Goal: Transaction & Acquisition: Purchase product/service

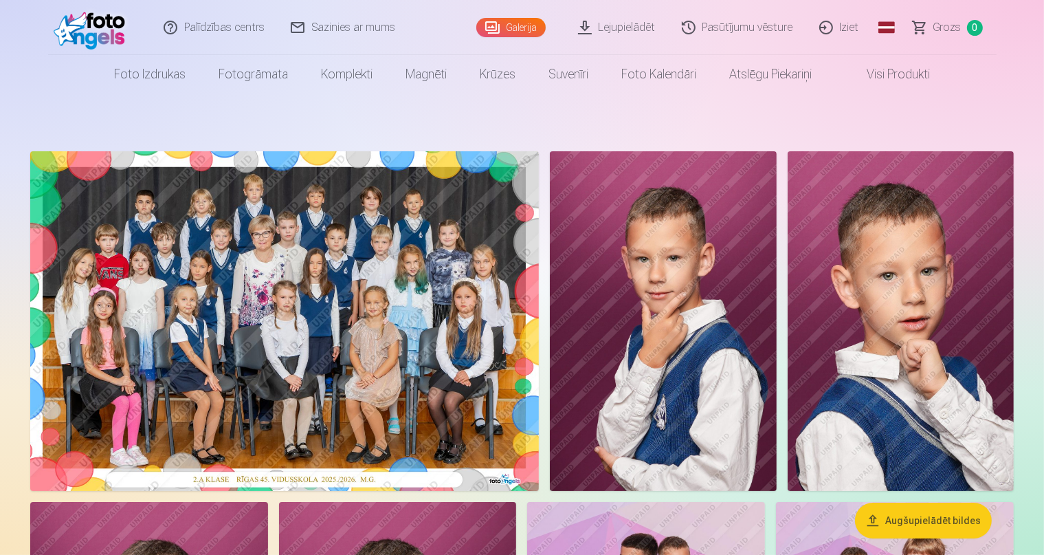
click at [872, 76] on link "Visi produkti" at bounding box center [887, 74] width 118 height 38
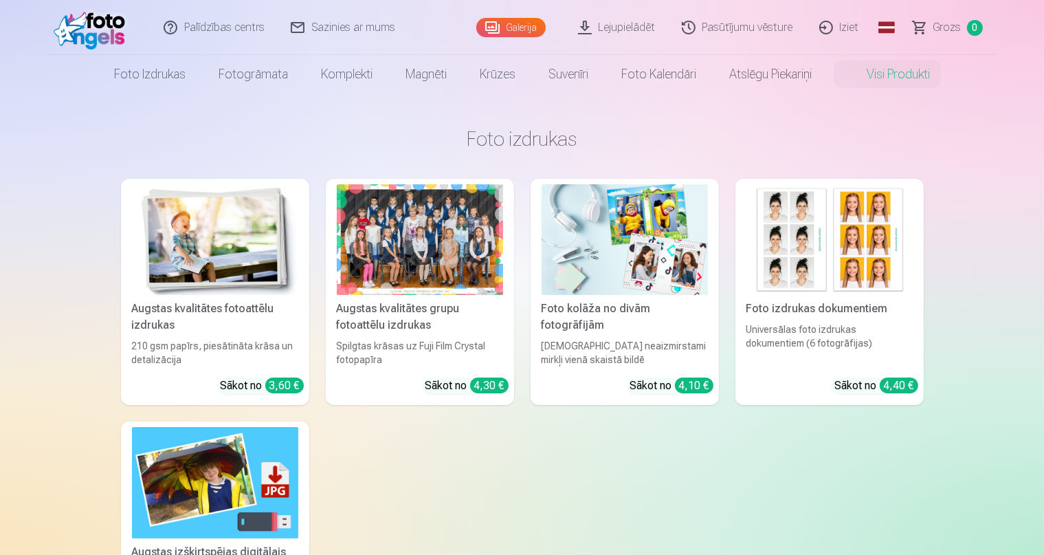
click at [404, 309] on div "Augstas kvalitātes grupu fotoattēlu izdrukas" at bounding box center [419, 316] width 177 height 33
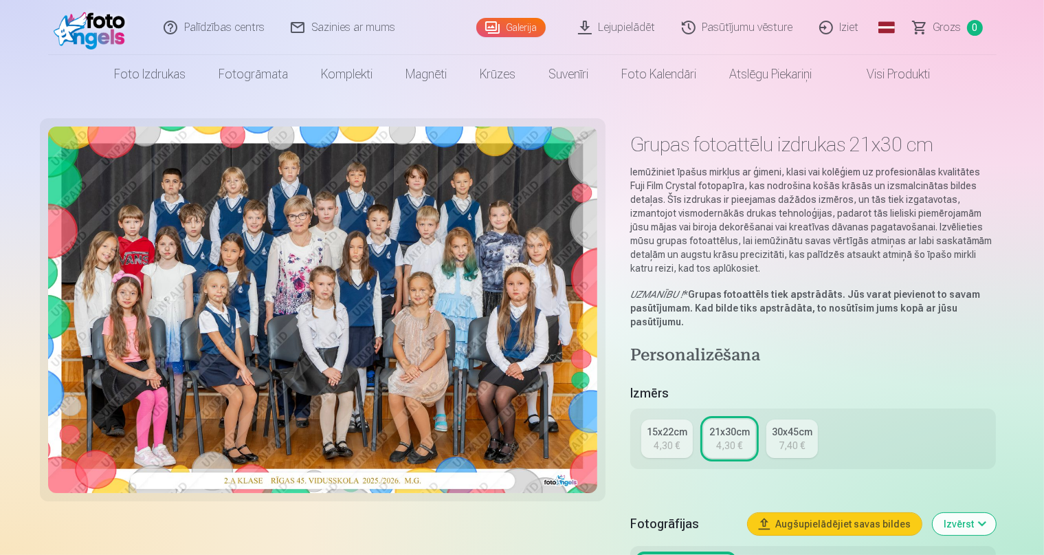
click at [680, 439] on div "4,30 €" at bounding box center [667, 446] width 26 height 14
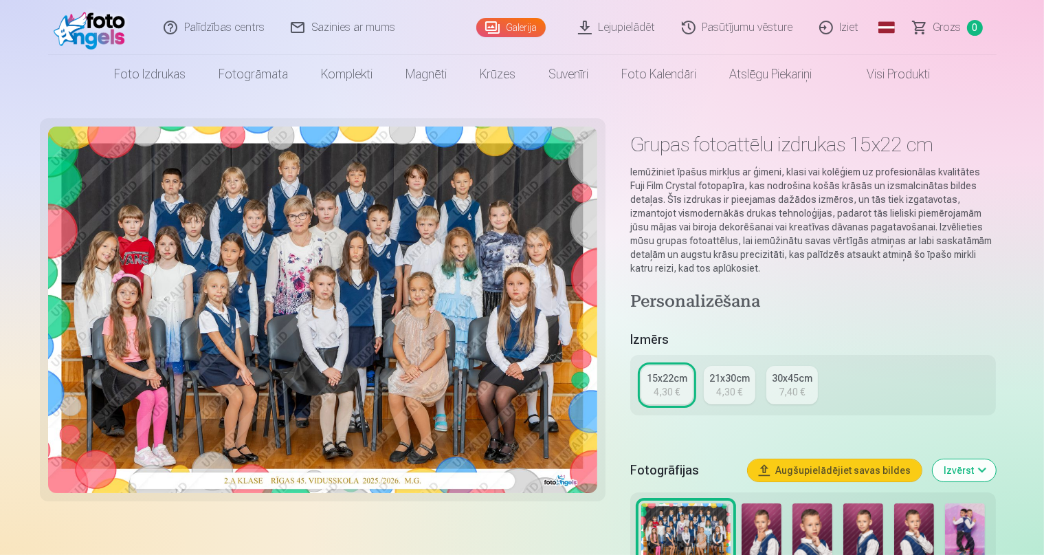
click at [727, 385] on div "4,30 €" at bounding box center [729, 392] width 26 height 14
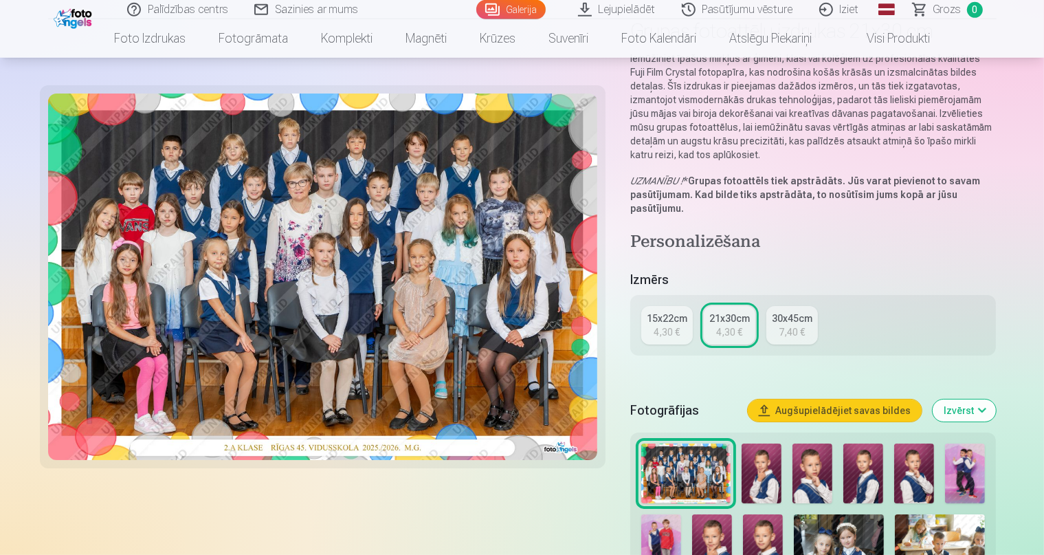
scroll to position [145, 0]
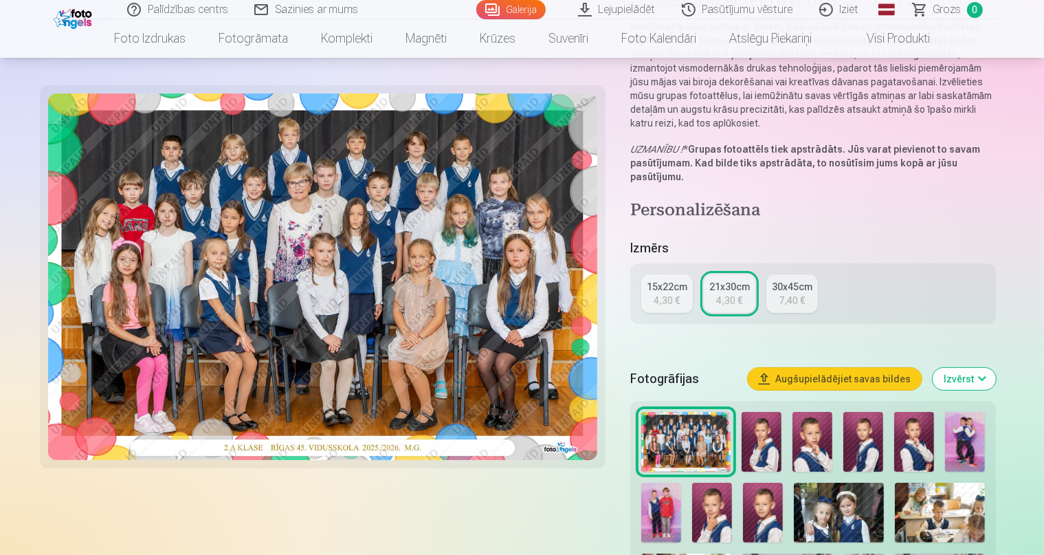
click at [767, 414] on img at bounding box center [762, 442] width 40 height 60
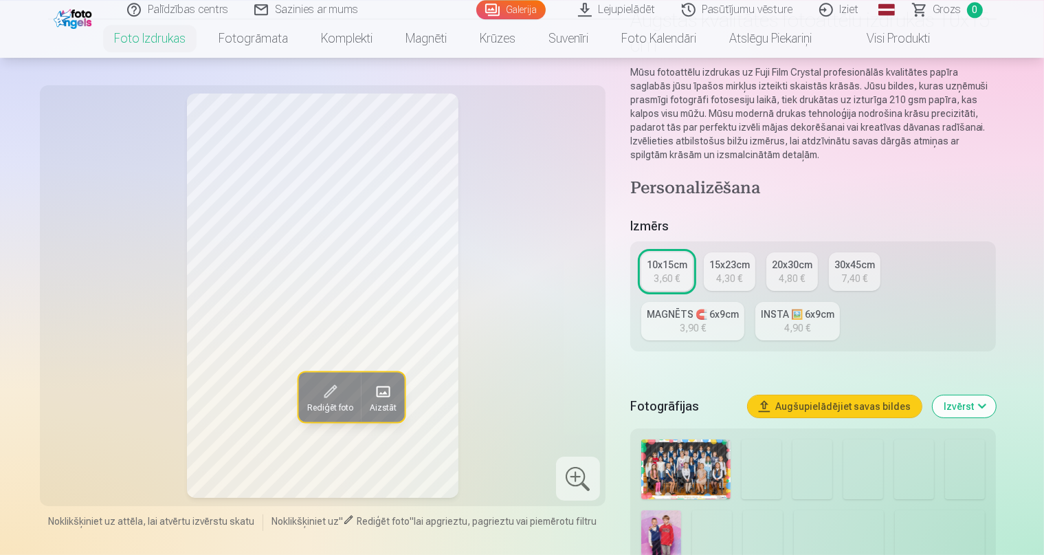
scroll to position [145, 0]
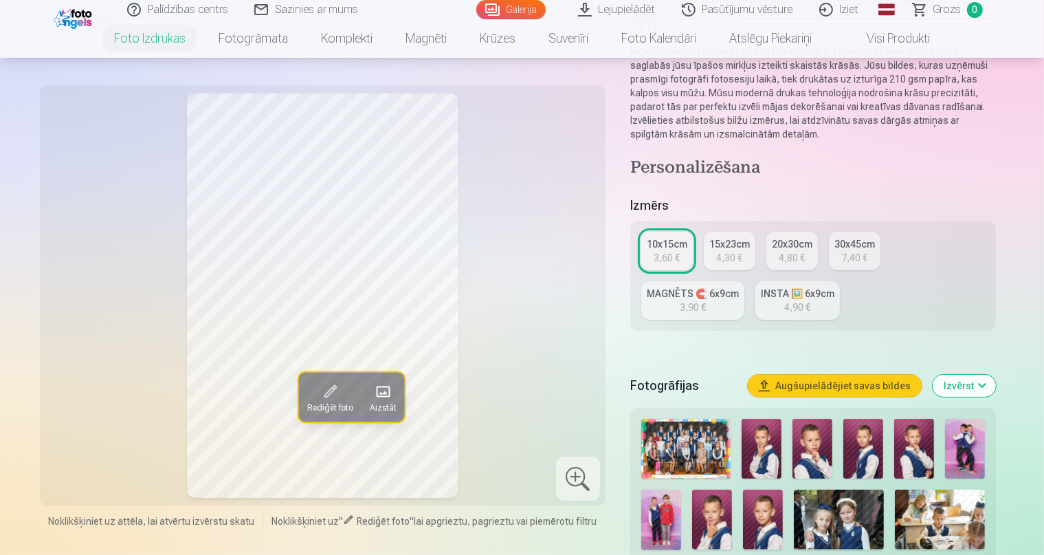
click at [769, 419] on img at bounding box center [762, 449] width 40 height 60
click at [818, 421] on img at bounding box center [813, 449] width 40 height 60
click at [859, 424] on img at bounding box center [863, 449] width 40 height 60
click at [918, 419] on img at bounding box center [914, 449] width 40 height 60
click at [821, 426] on img at bounding box center [813, 449] width 40 height 60
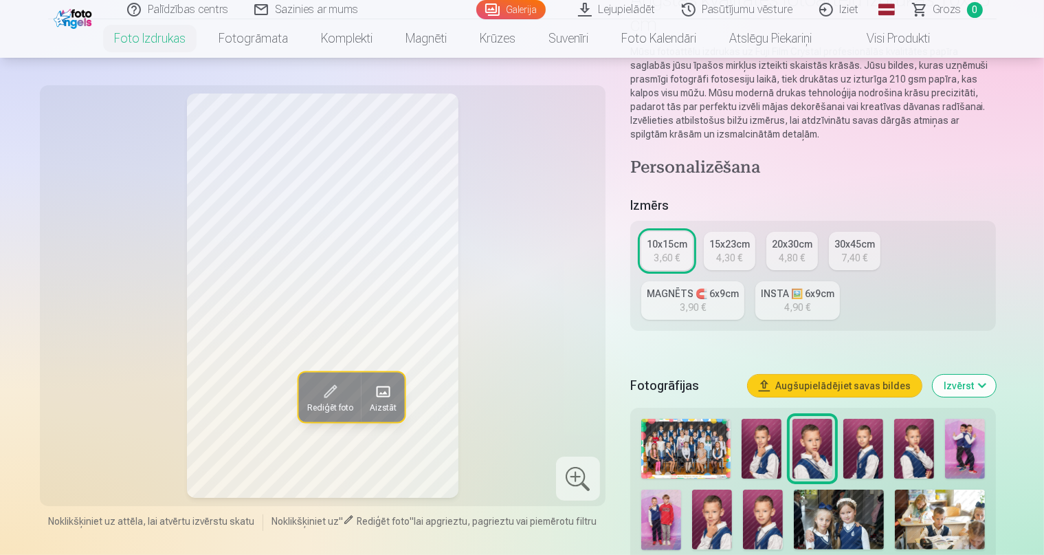
click at [771, 423] on img at bounding box center [762, 449] width 40 height 60
click at [818, 419] on img at bounding box center [813, 449] width 40 height 60
click at [869, 419] on img at bounding box center [863, 449] width 40 height 60
click at [920, 419] on img at bounding box center [914, 449] width 40 height 60
click at [964, 419] on img at bounding box center [965, 449] width 40 height 60
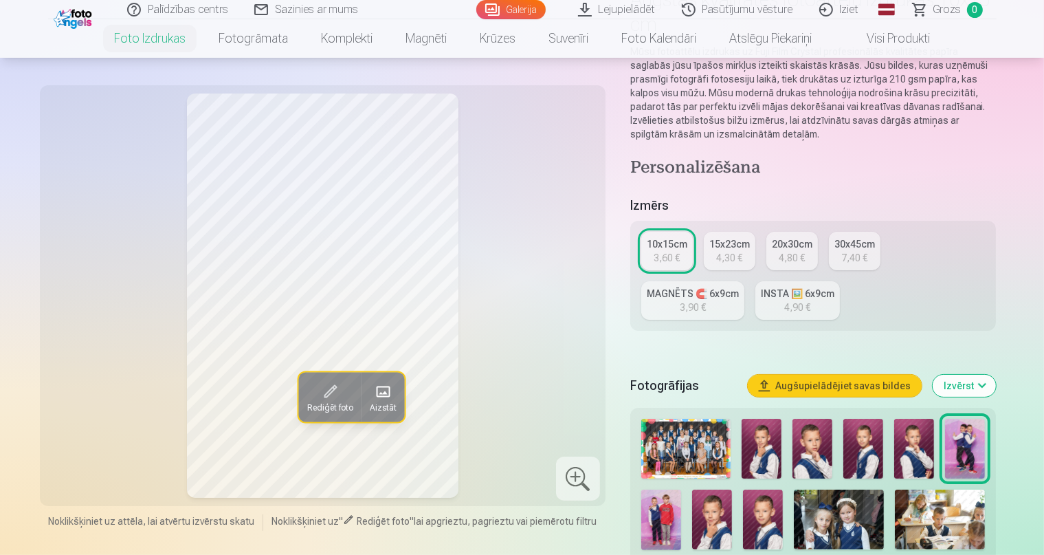
click at [681, 489] on img at bounding box center [661, 519] width 40 height 60
click at [967, 419] on img at bounding box center [965, 449] width 40 height 60
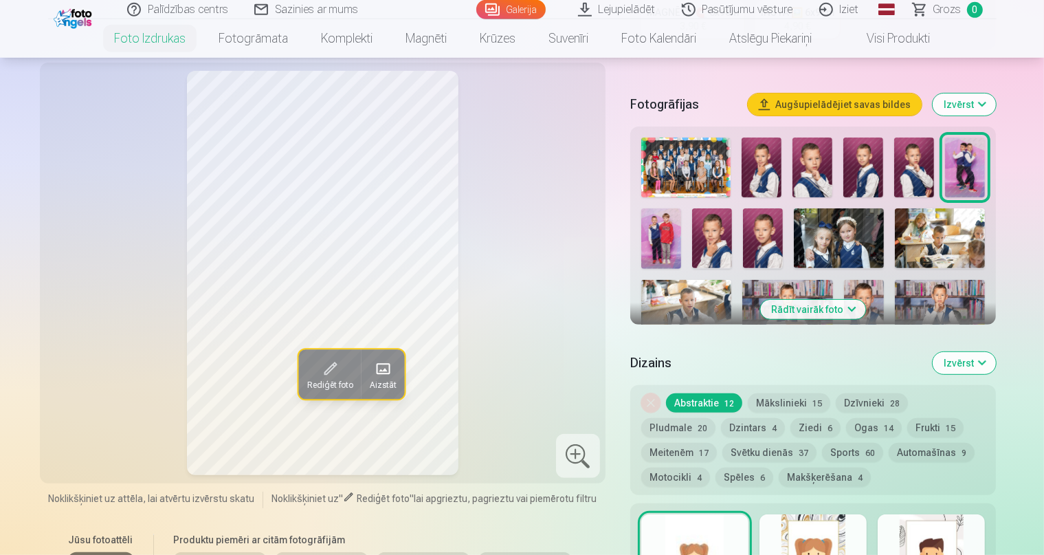
scroll to position [435, 0]
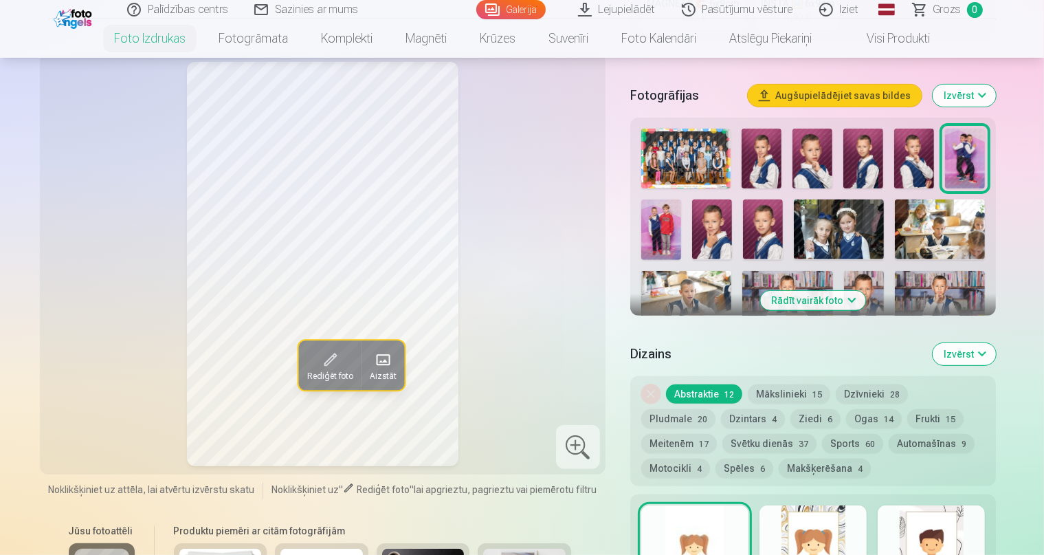
click at [798, 384] on button "Mākslinieki 15" at bounding box center [789, 393] width 82 height 19
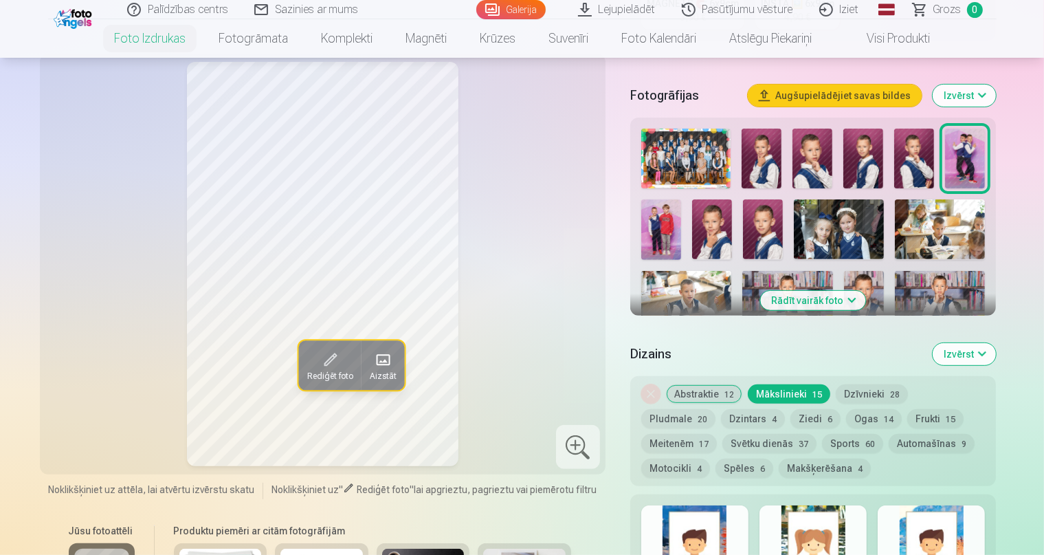
click at [721, 384] on button "Abstraktie 12" at bounding box center [704, 393] width 76 height 19
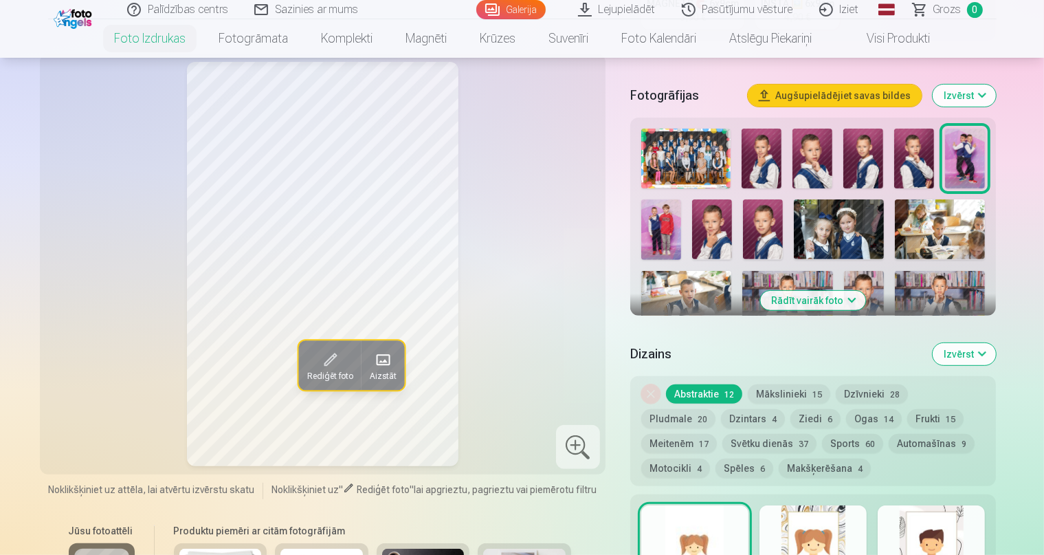
click at [718, 528] on div at bounding box center [694, 549] width 107 height 88
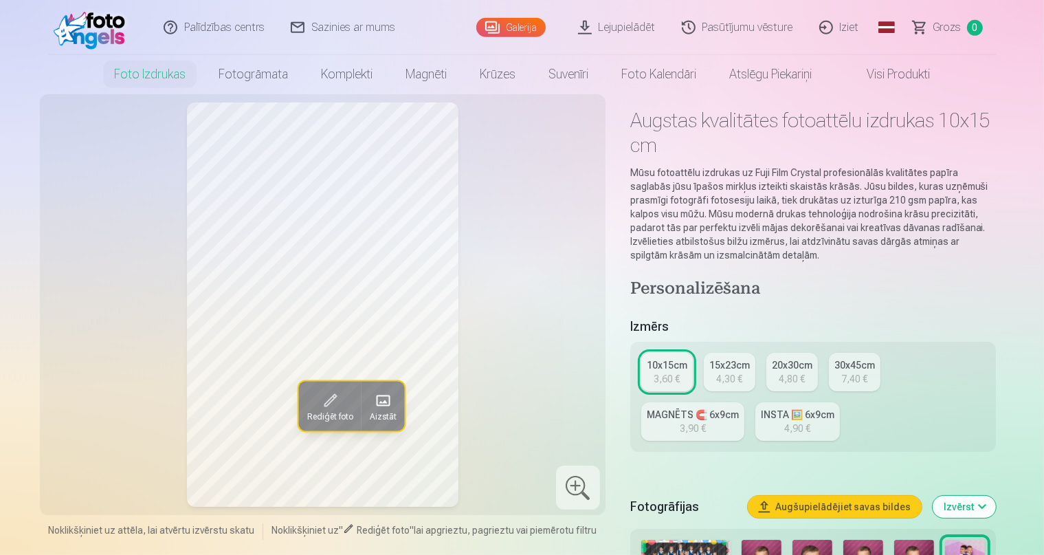
scroll to position [0, 0]
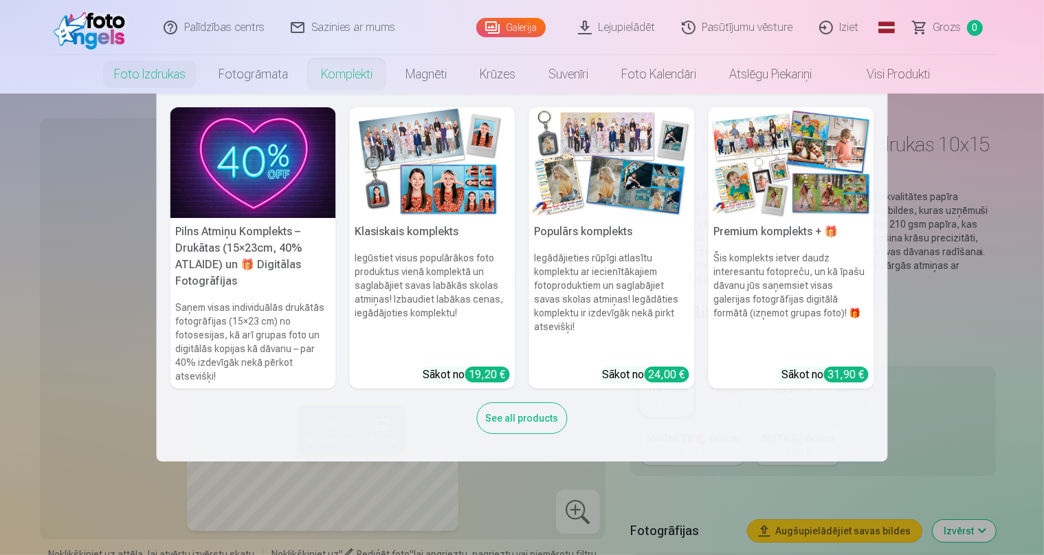
click at [343, 70] on link "Komplekti" at bounding box center [347, 74] width 85 height 38
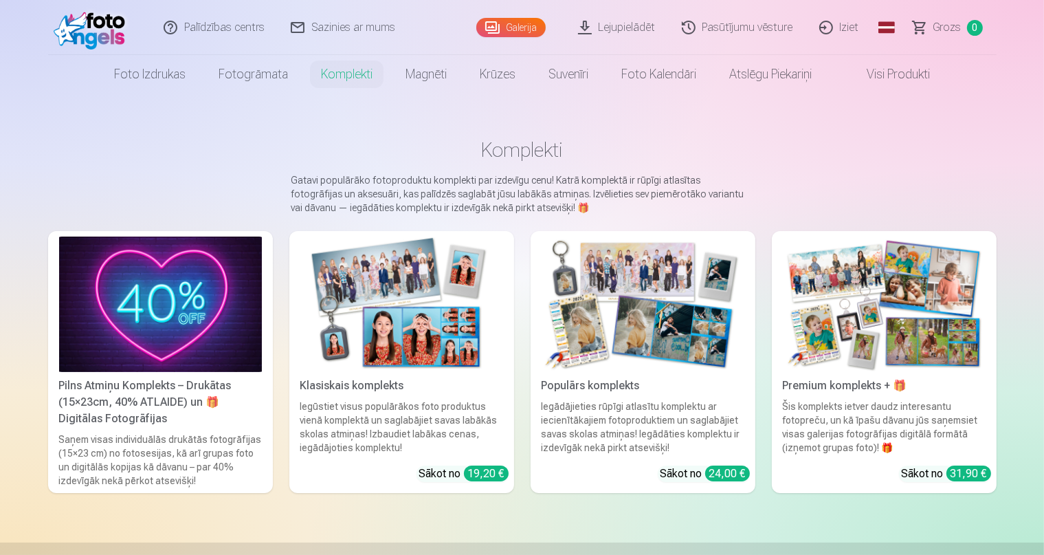
click at [352, 340] on img at bounding box center [401, 303] width 203 height 135
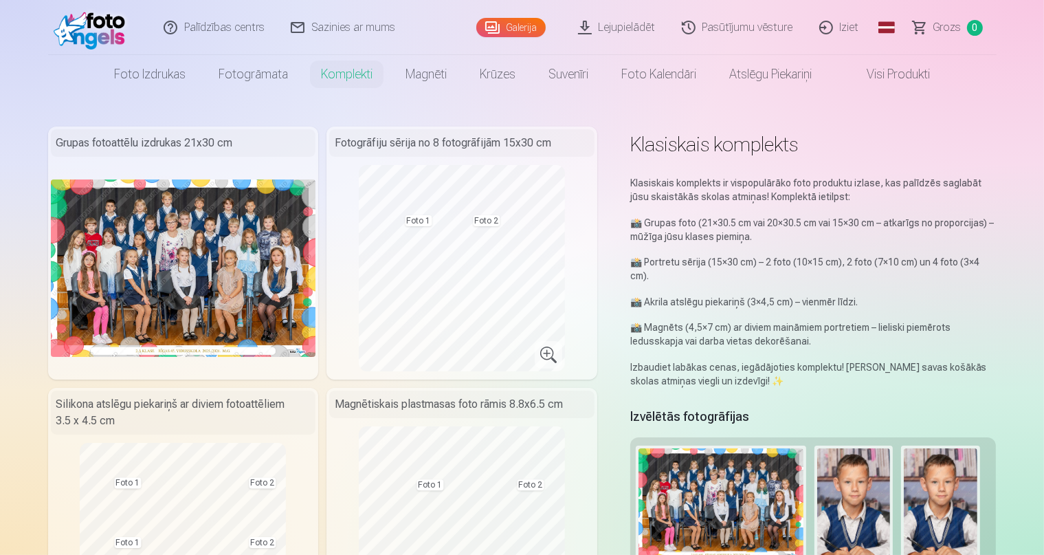
click at [939, 27] on span "Grozs" at bounding box center [948, 27] width 28 height 16
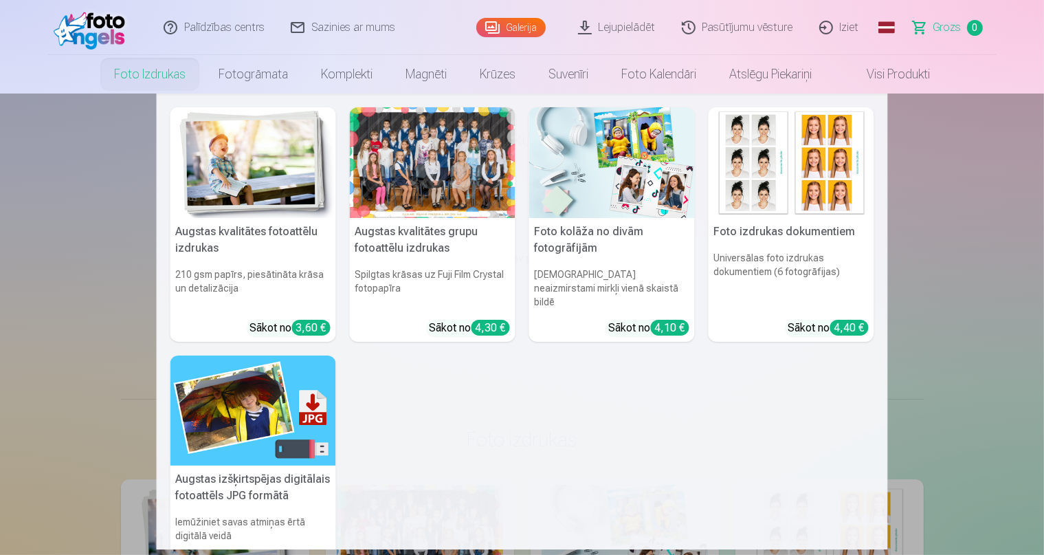
click at [411, 197] on div at bounding box center [433, 162] width 166 height 111
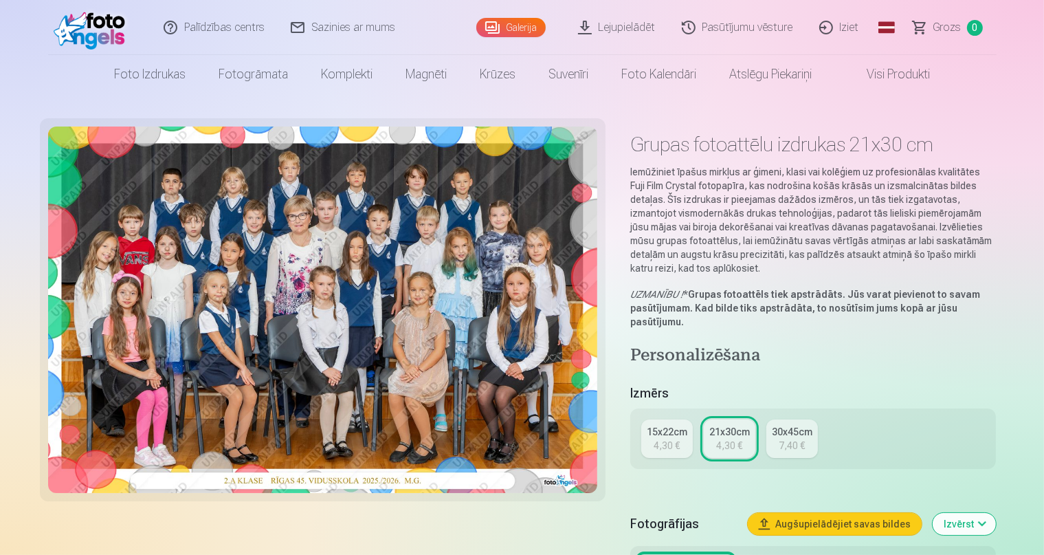
click at [910, 513] on button "Augšupielādējiet savas bildes" at bounding box center [835, 524] width 174 height 22
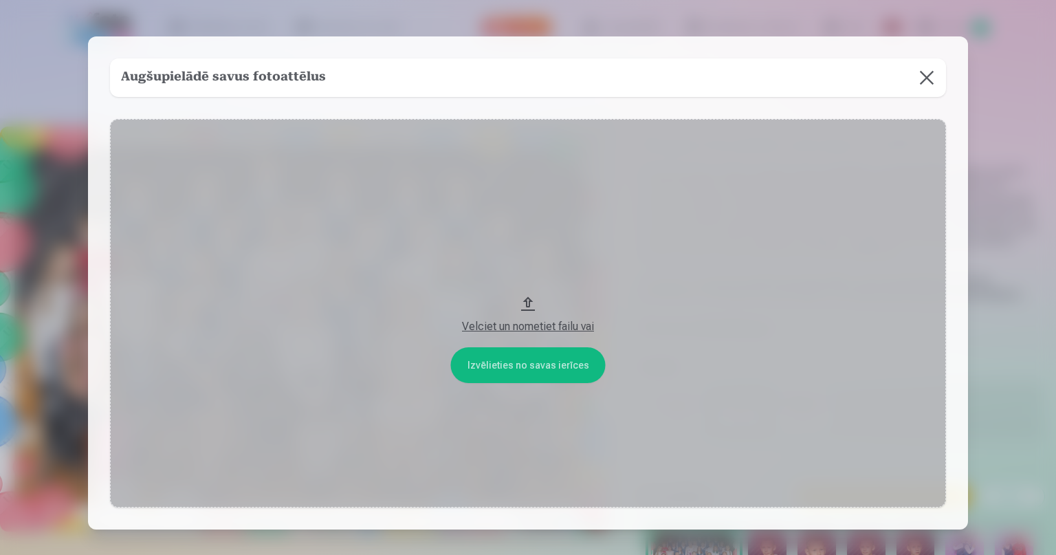
click at [918, 76] on button at bounding box center [926, 77] width 38 height 38
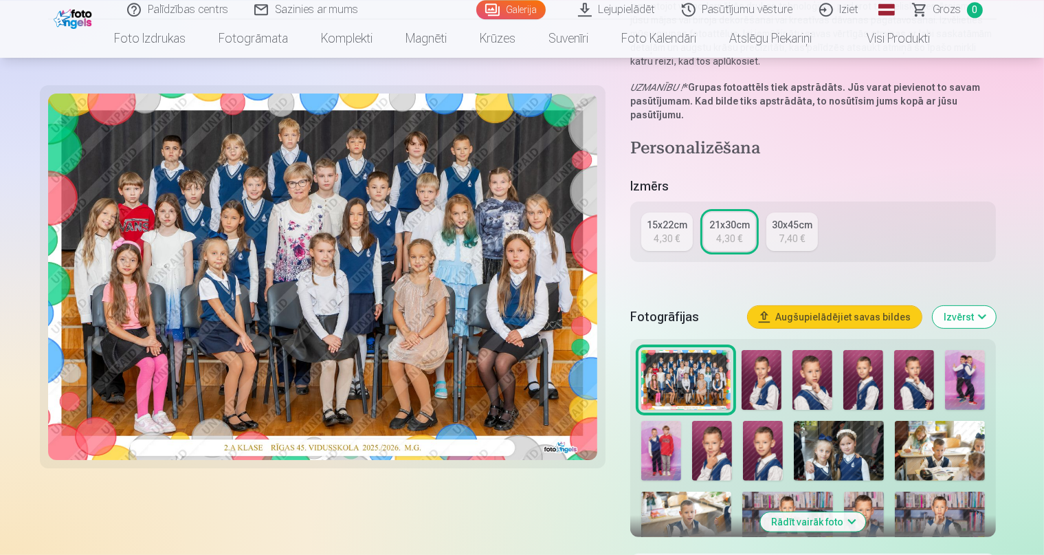
scroll to position [217, 0]
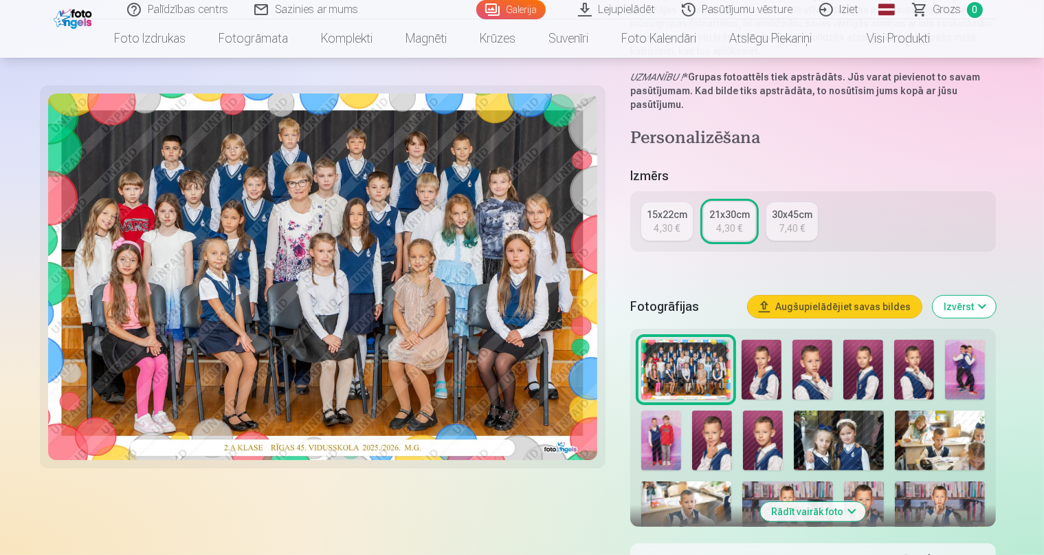
click at [685, 340] on img at bounding box center [686, 370] width 90 height 60
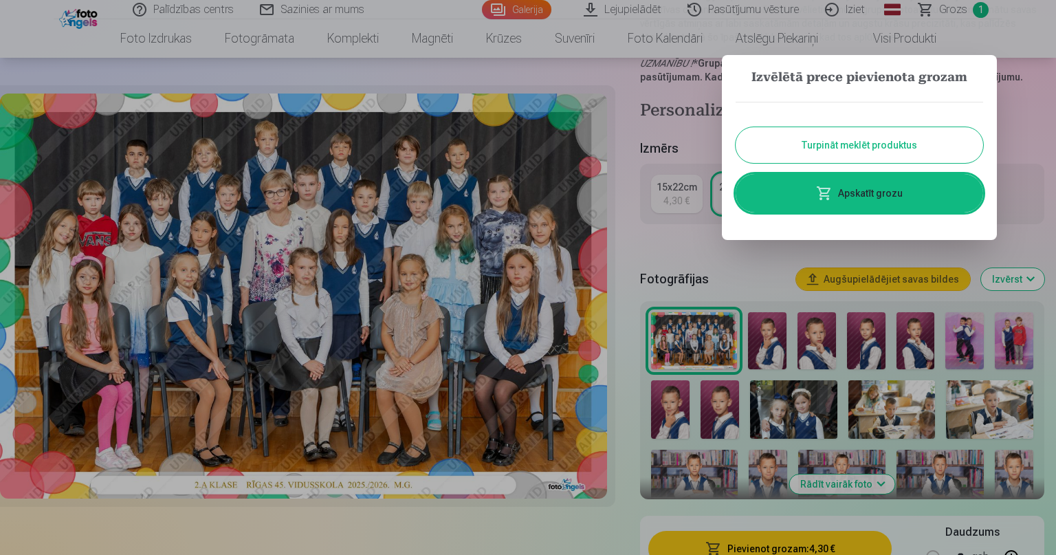
click at [943, 137] on button "Turpināt meklēt produktus" at bounding box center [859, 145] width 247 height 36
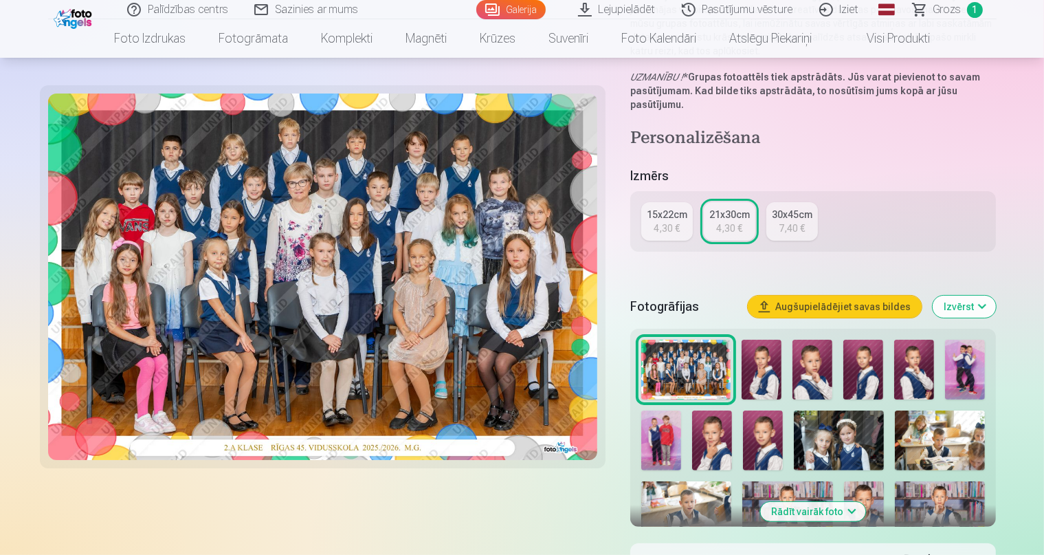
click at [977, 10] on span "1" at bounding box center [975, 10] width 16 height 16
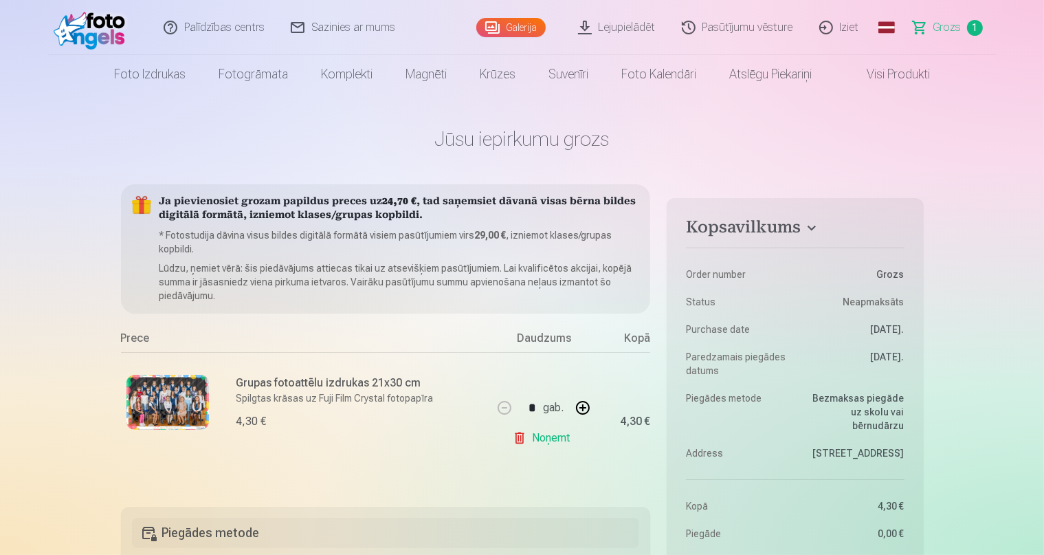
click at [971, 27] on span "1" at bounding box center [975, 28] width 16 height 16
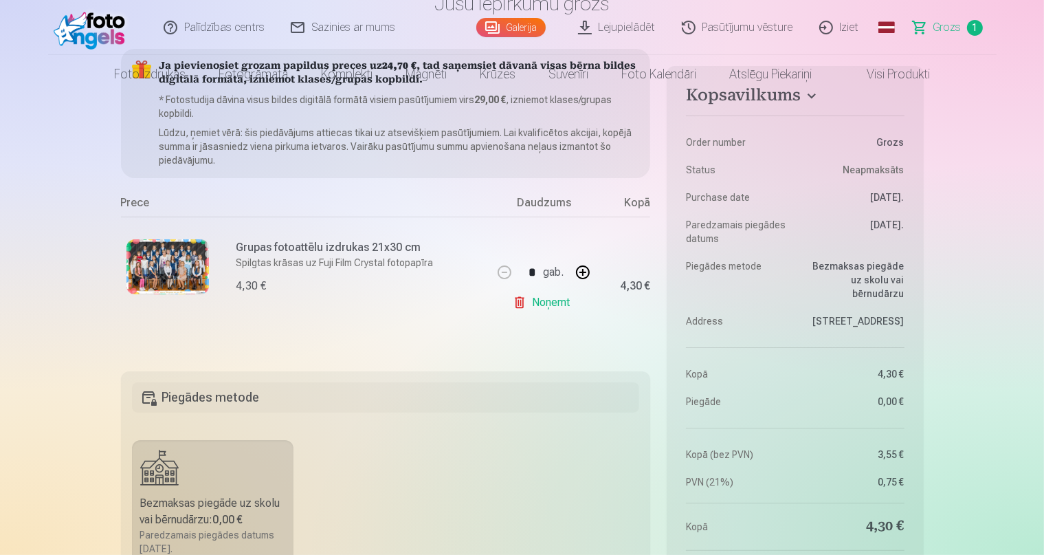
scroll to position [217, 0]
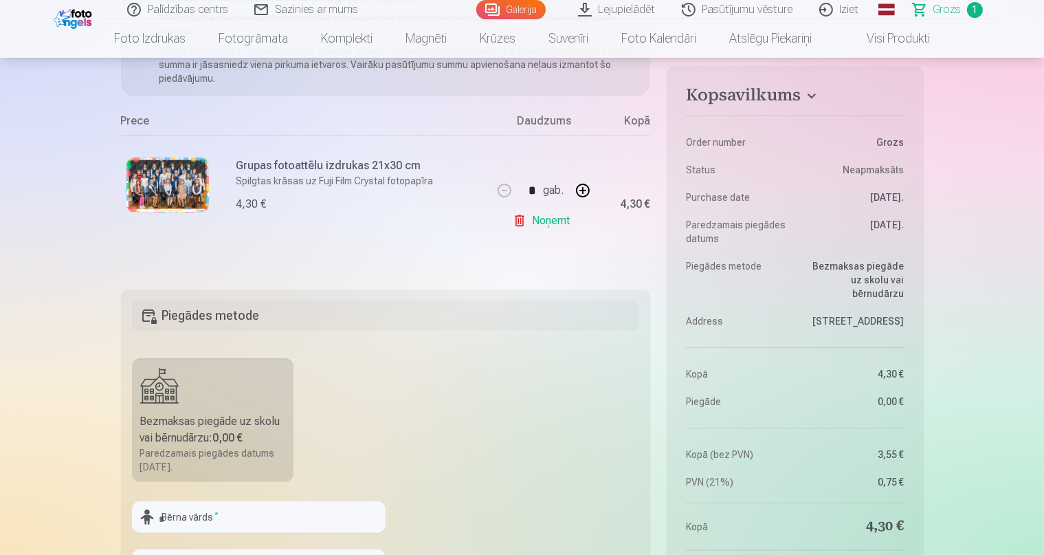
click at [544, 214] on link "Noņemt" at bounding box center [544, 220] width 63 height 27
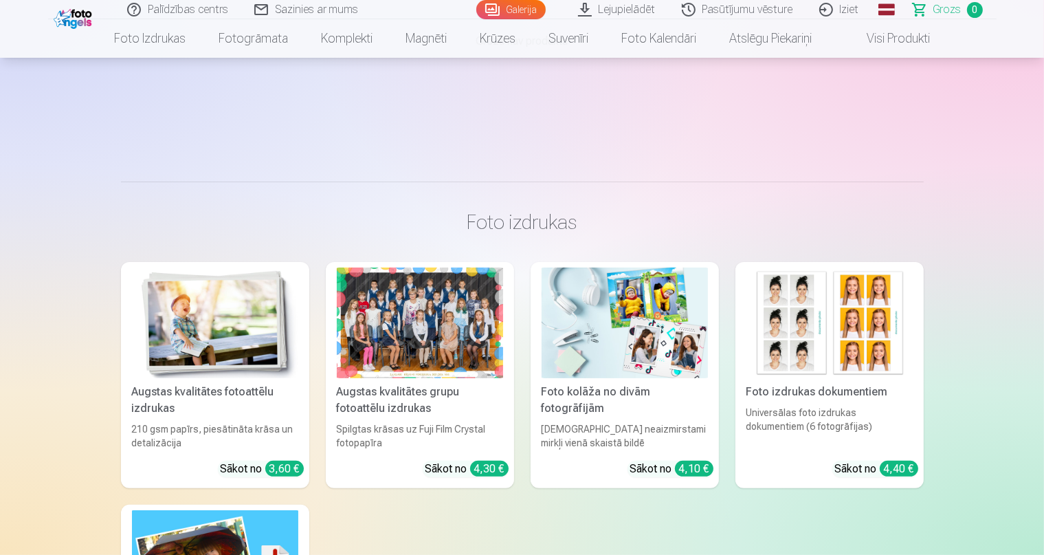
click at [384, 350] on div at bounding box center [420, 322] width 166 height 111
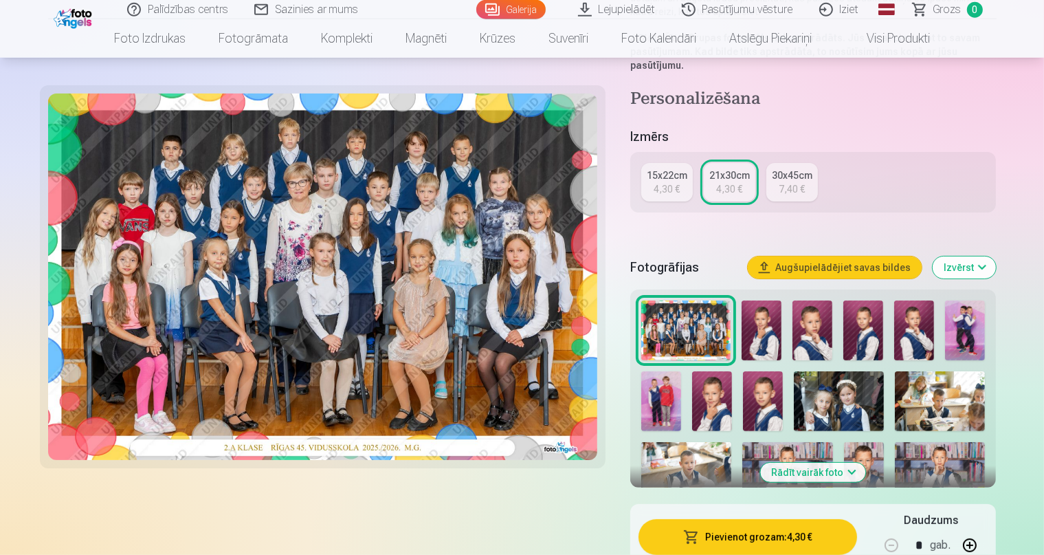
scroll to position [290, 0]
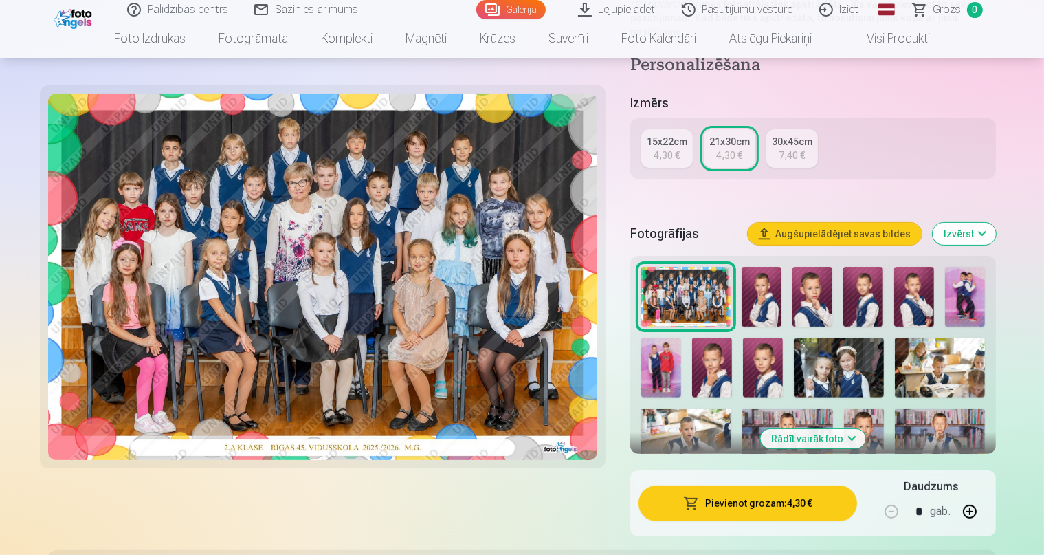
click at [781, 485] on button "Pievienot grozam : 4,30 €" at bounding box center [748, 503] width 219 height 36
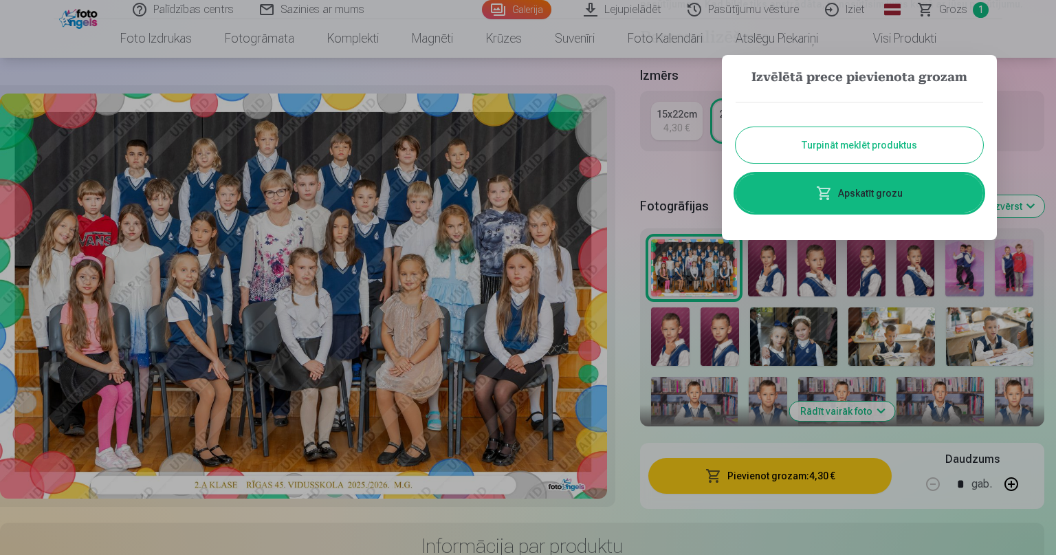
click at [802, 147] on button "Turpināt meklēt produktus" at bounding box center [859, 145] width 247 height 36
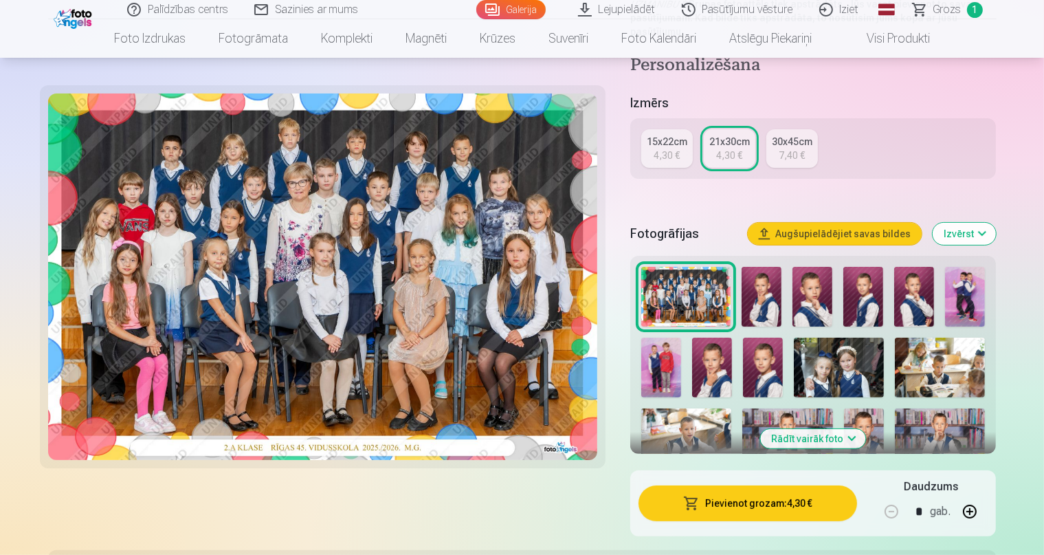
click at [872, 268] on img at bounding box center [863, 297] width 40 height 60
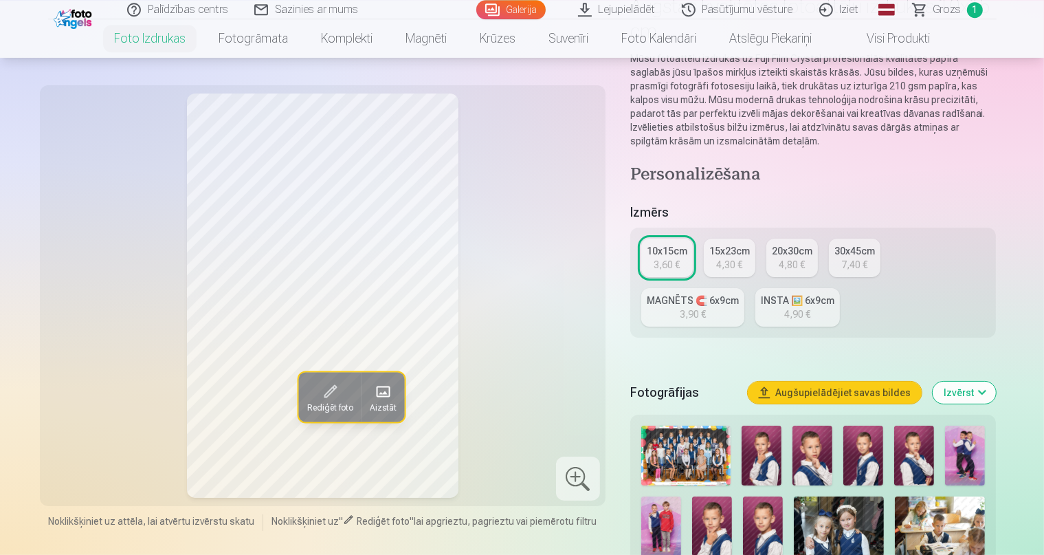
scroll to position [145, 0]
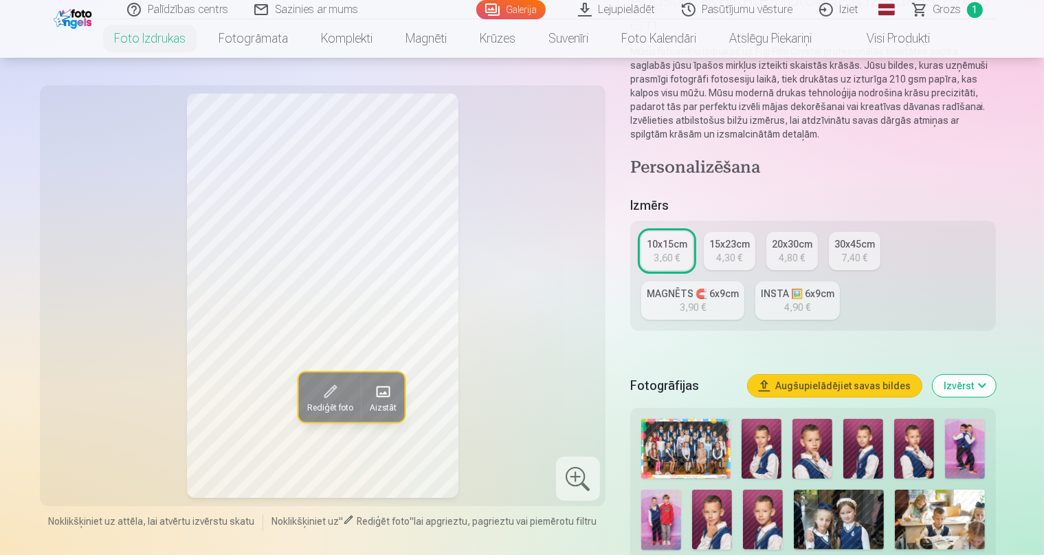
click at [743, 499] on img at bounding box center [763, 519] width 40 height 60
click at [872, 419] on img at bounding box center [863, 449] width 40 height 60
click at [743, 489] on img at bounding box center [763, 519] width 40 height 60
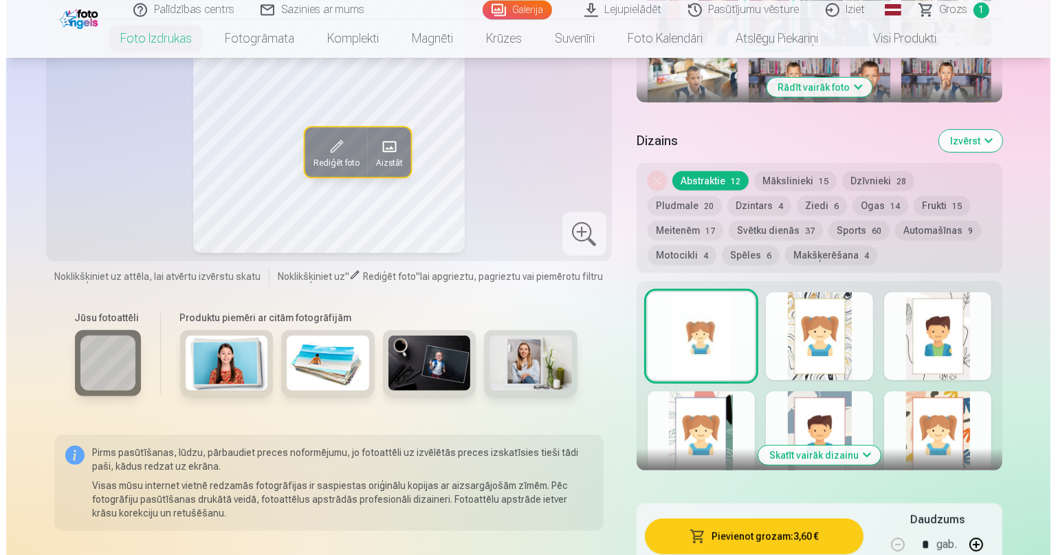
scroll to position [653, 0]
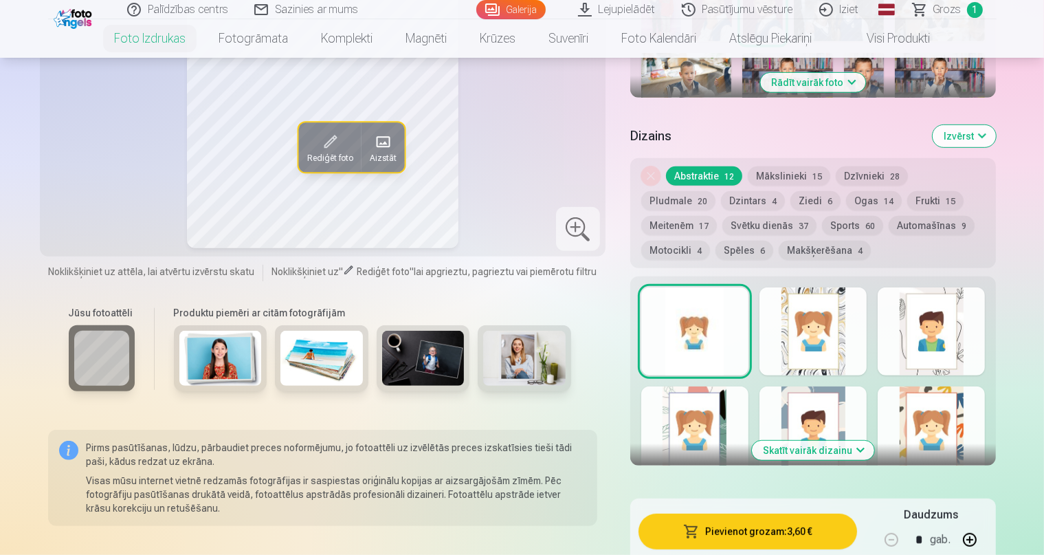
click at [846, 514] on button "Pievienot grozam : 3,60 €" at bounding box center [748, 532] width 219 height 36
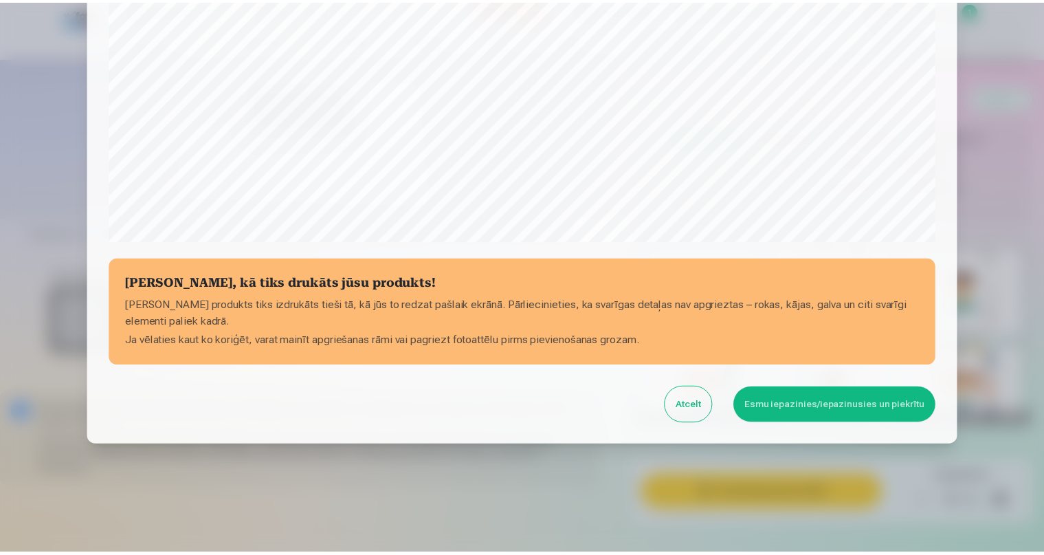
scroll to position [434, 0]
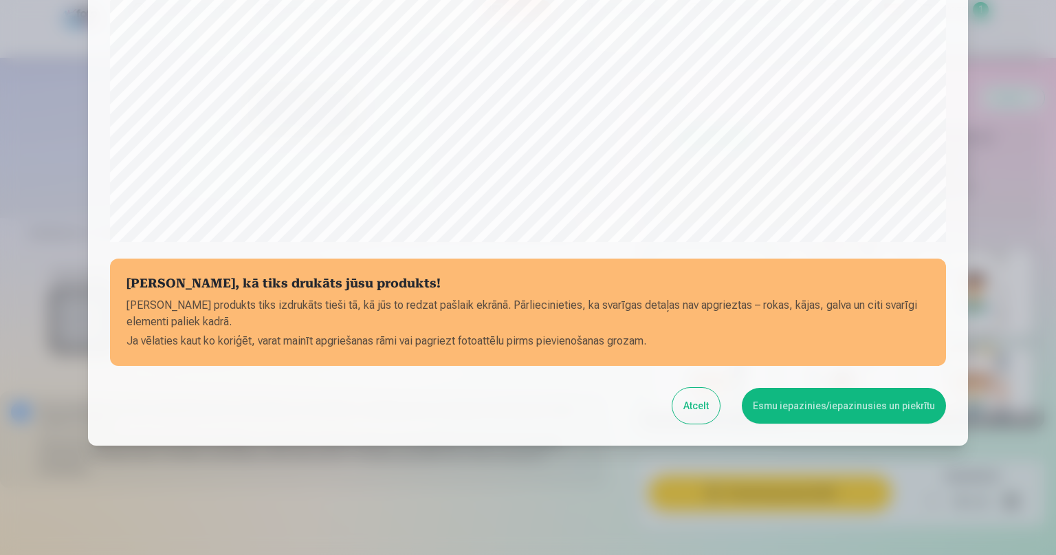
click at [774, 405] on button "Esmu iepazinies/iepazinusies un piekrītu" at bounding box center [844, 406] width 204 height 36
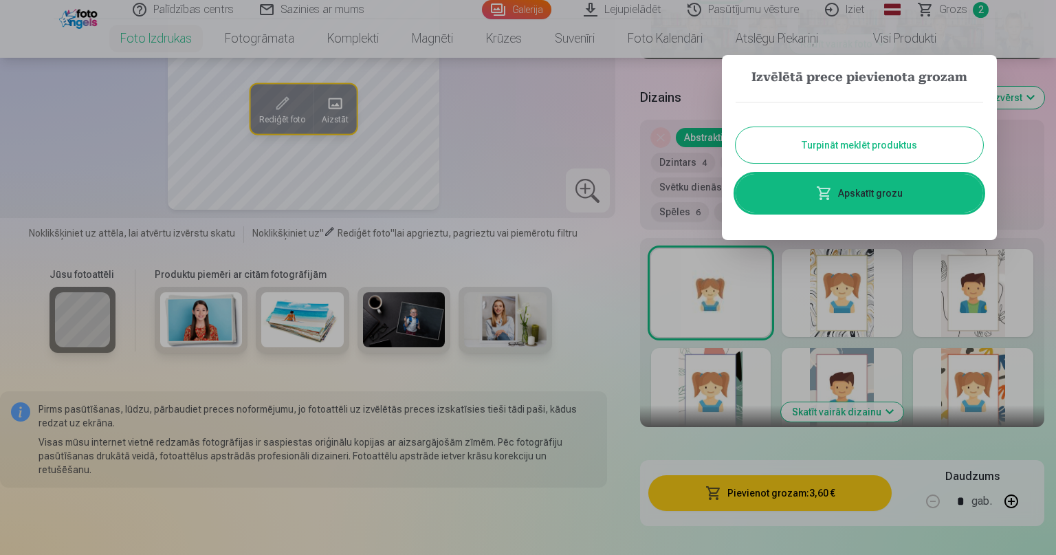
click at [936, 146] on button "Turpināt meklēt produktus" at bounding box center [859, 145] width 247 height 36
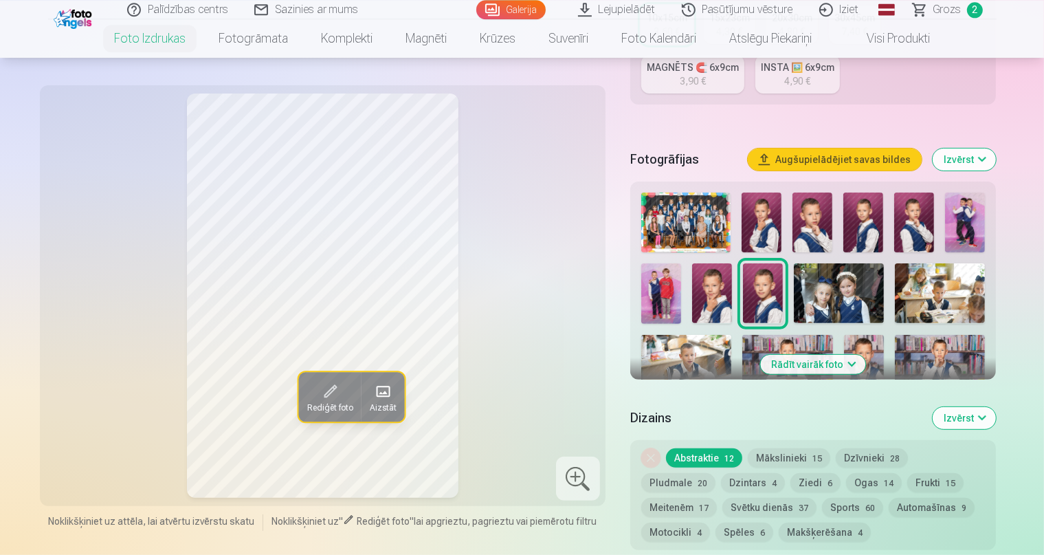
scroll to position [363, 0]
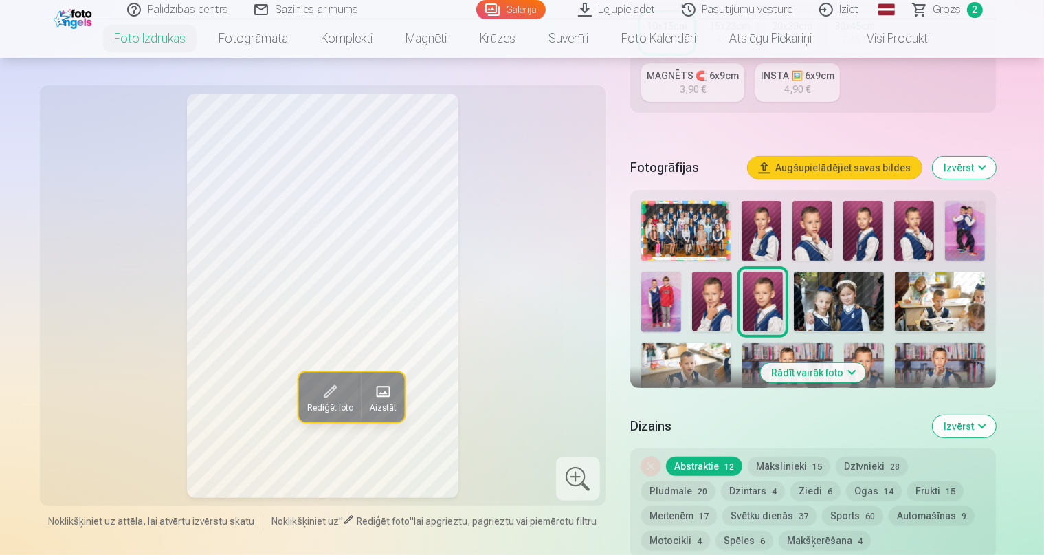
click at [962, 201] on img at bounding box center [965, 231] width 40 height 60
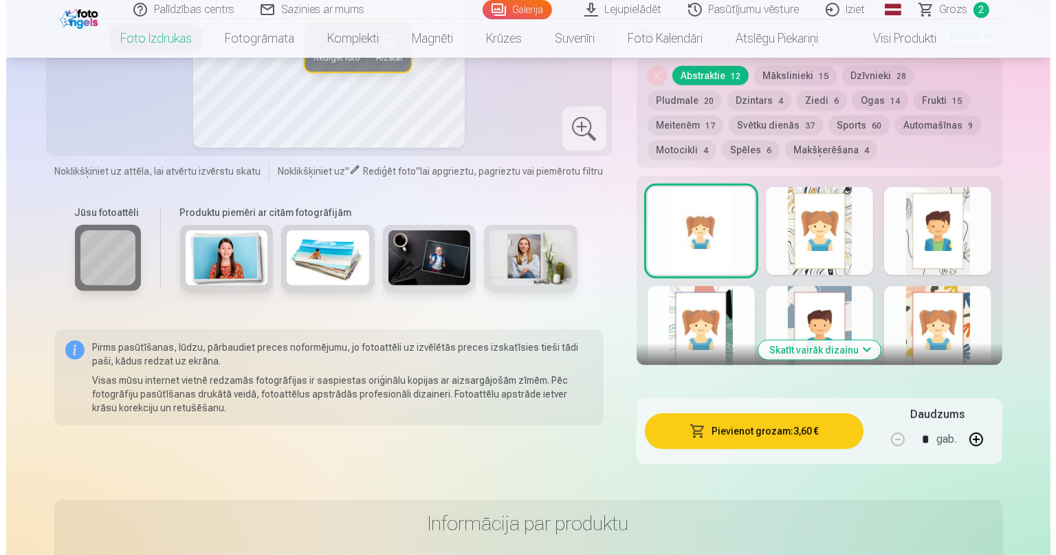
scroll to position [762, 0]
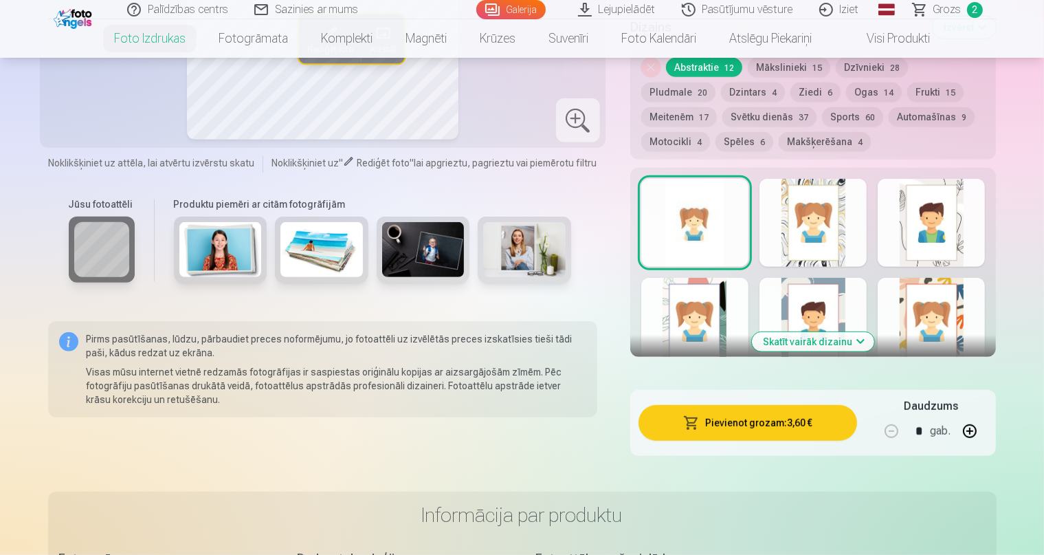
click at [760, 405] on button "Pievienot grozam : 3,60 €" at bounding box center [748, 423] width 219 height 36
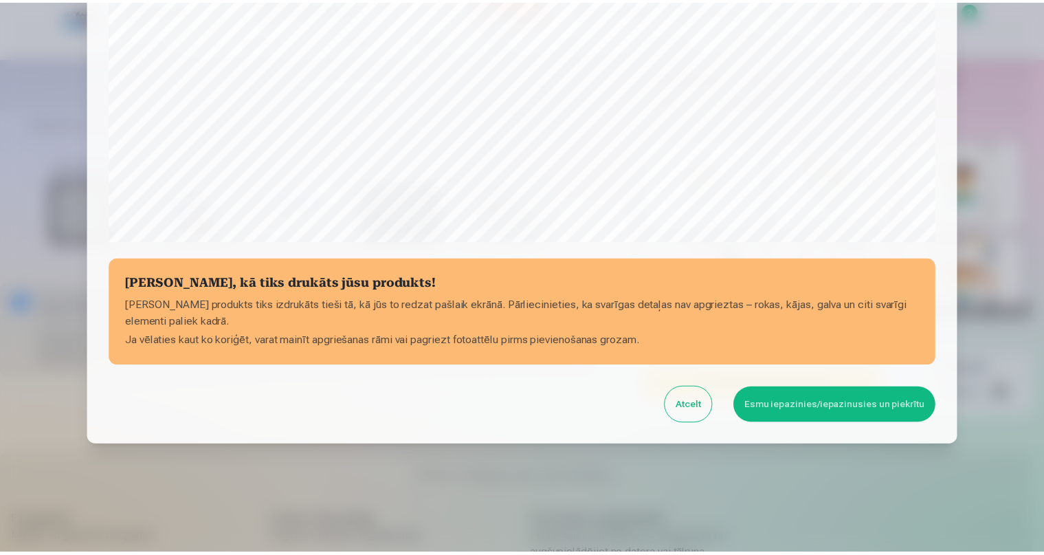
scroll to position [434, 0]
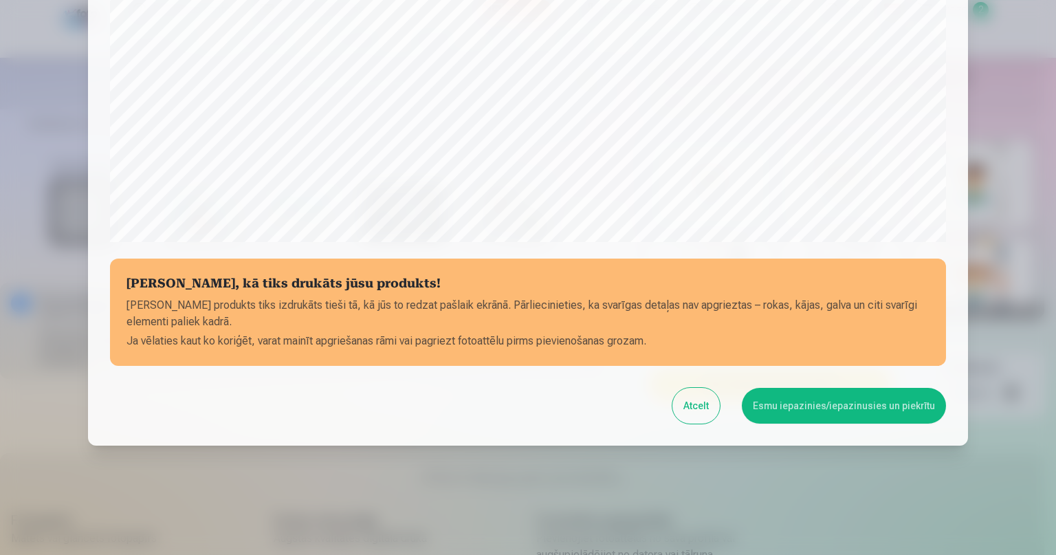
click at [834, 408] on button "Esmu iepazinies/iepazinusies un piekrītu" at bounding box center [844, 406] width 204 height 36
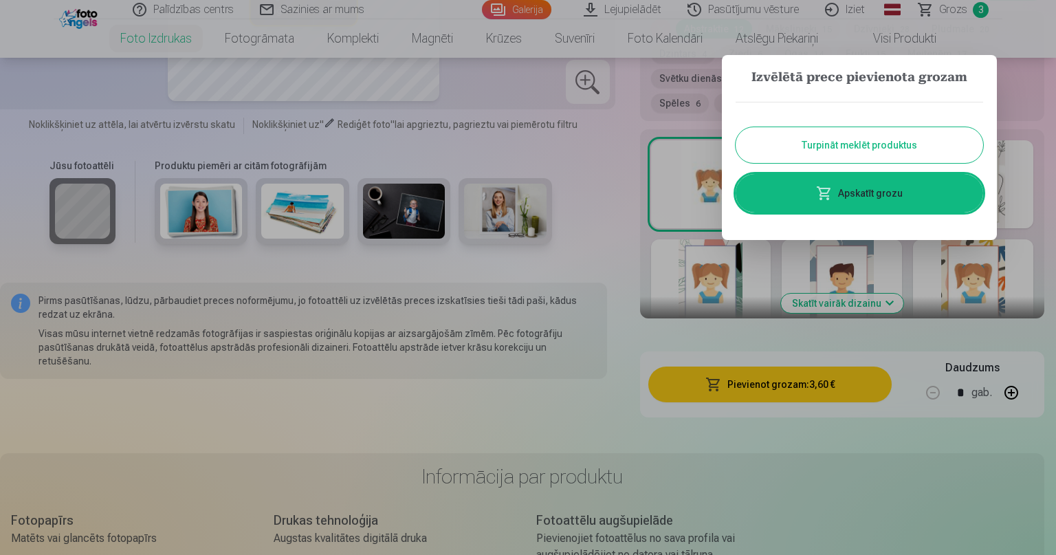
click at [918, 151] on button "Turpināt meklēt produktus" at bounding box center [859, 145] width 247 height 36
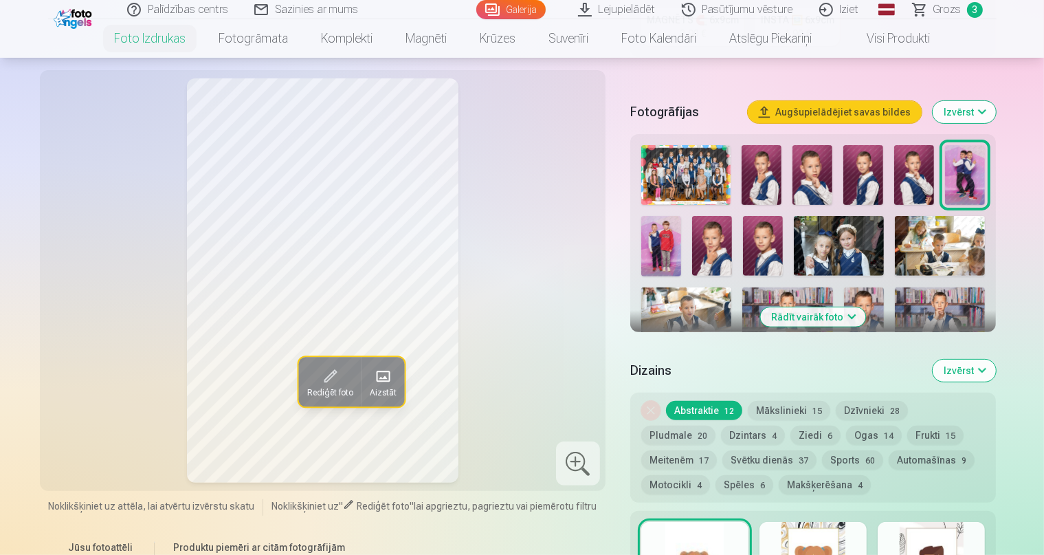
scroll to position [399, 0]
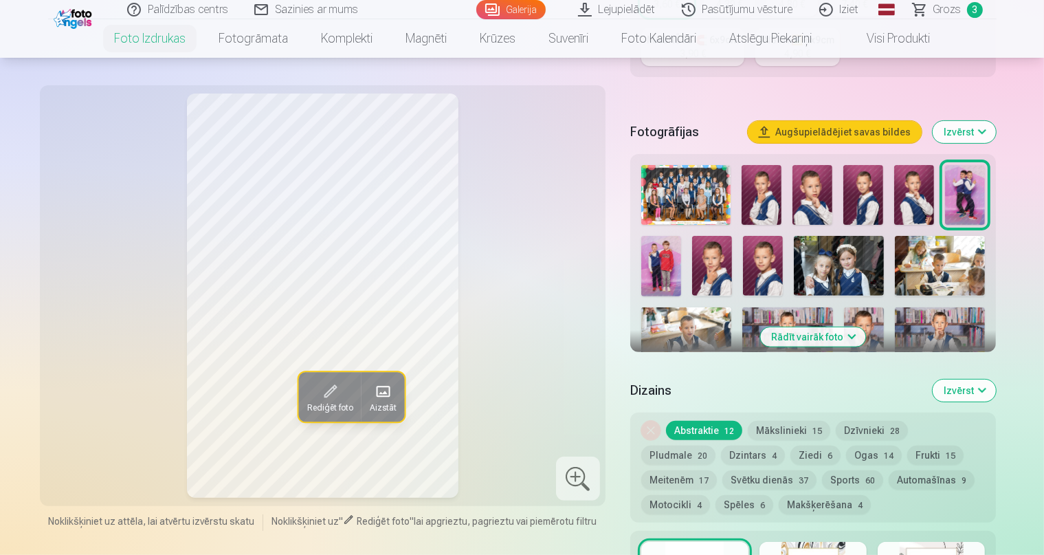
click at [681, 236] on img at bounding box center [661, 266] width 40 height 60
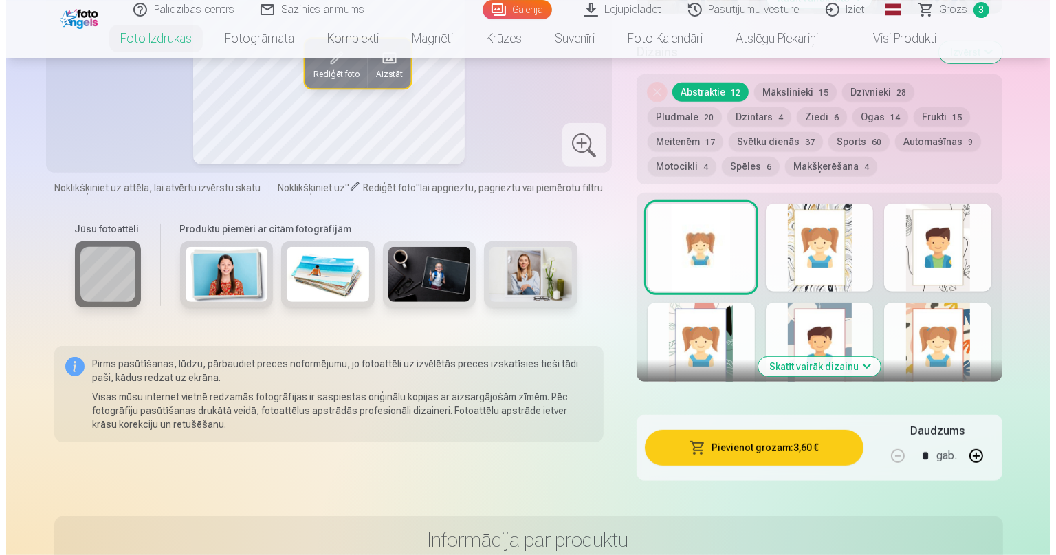
scroll to position [762, 0]
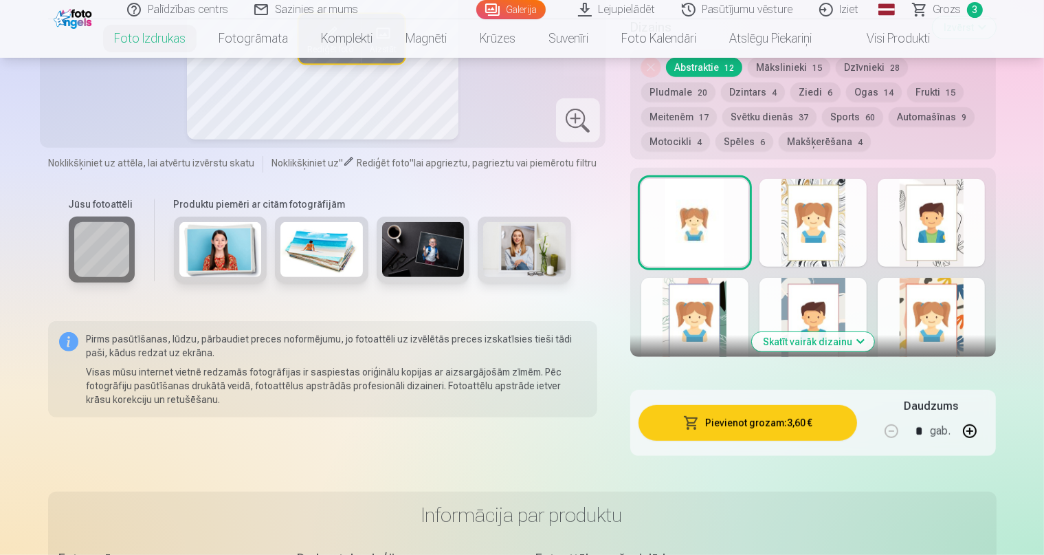
click at [795, 405] on button "Pievienot grozam : 3,60 €" at bounding box center [748, 423] width 219 height 36
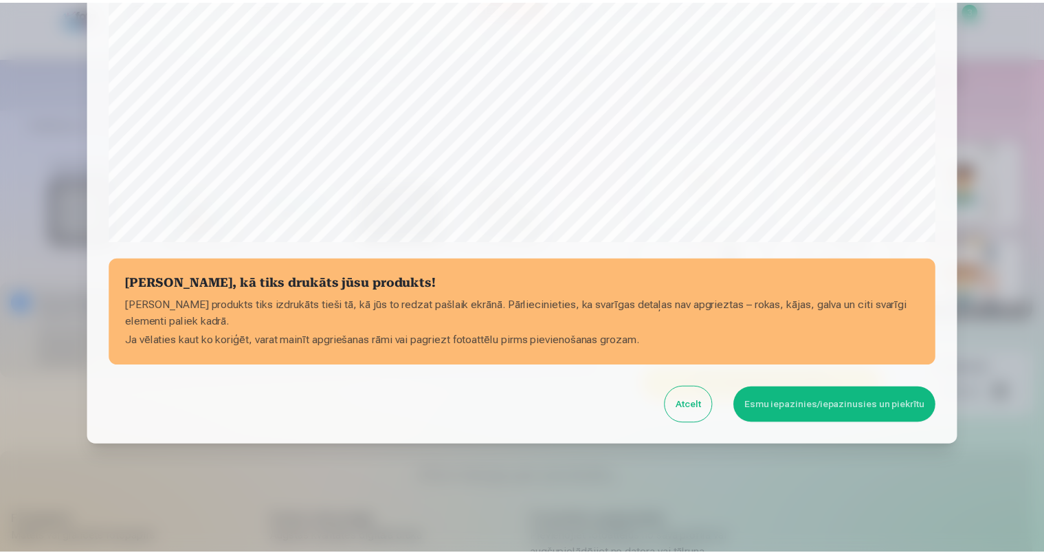
scroll to position [434, 0]
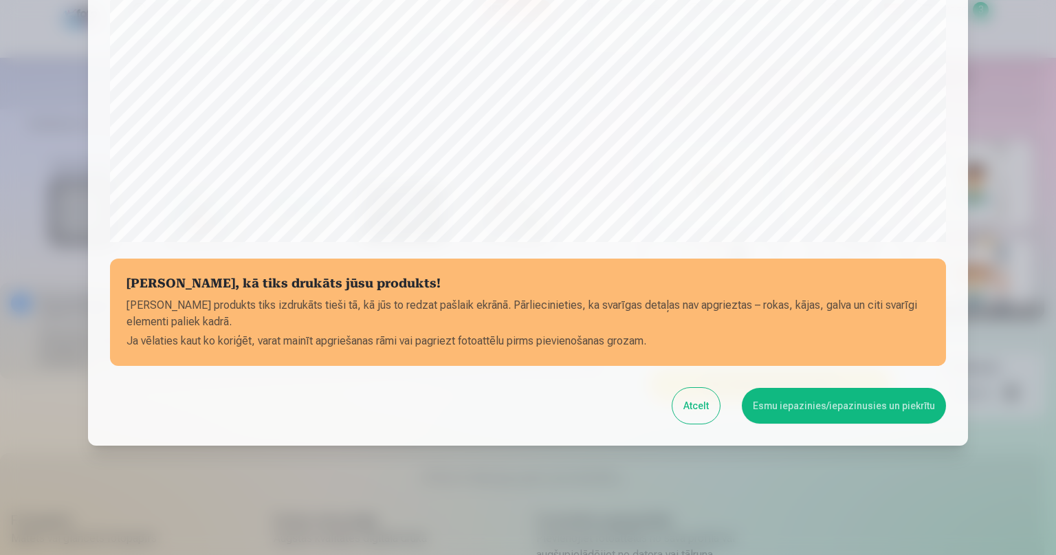
click at [853, 410] on button "Esmu iepazinies/iepazinusies un piekrītu" at bounding box center [844, 406] width 204 height 36
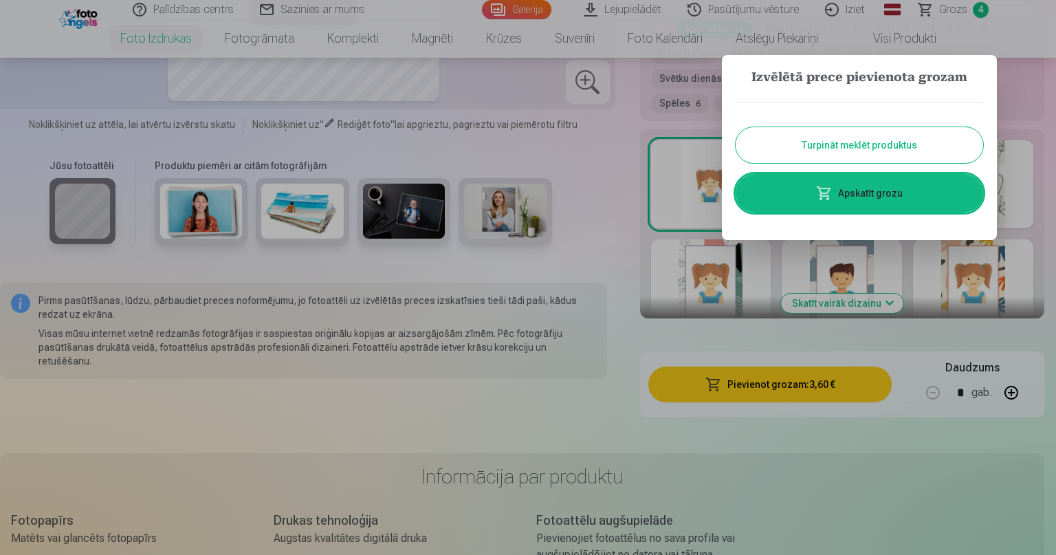
click at [916, 149] on button "Turpināt meklēt produktus" at bounding box center [859, 145] width 247 height 36
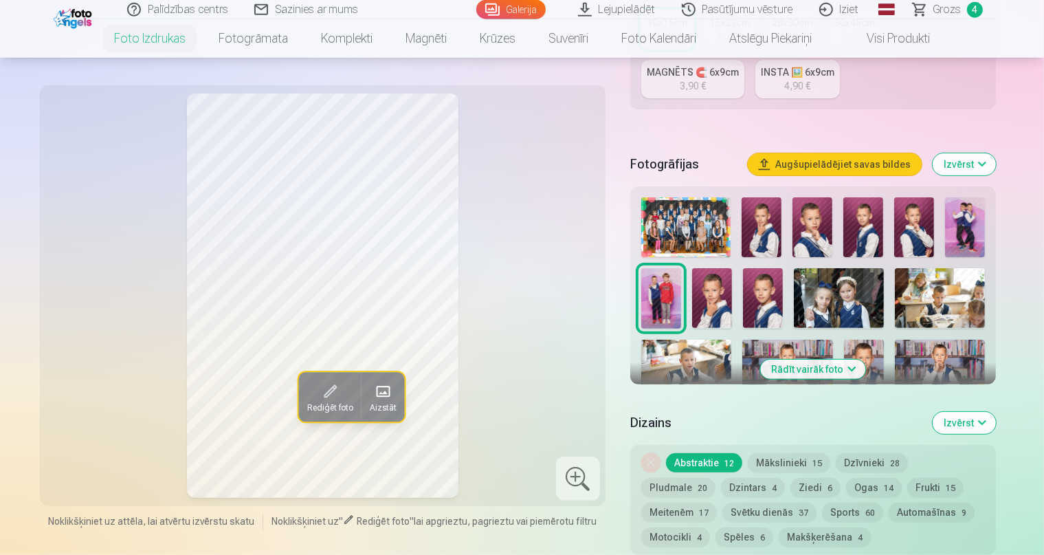
scroll to position [363, 0]
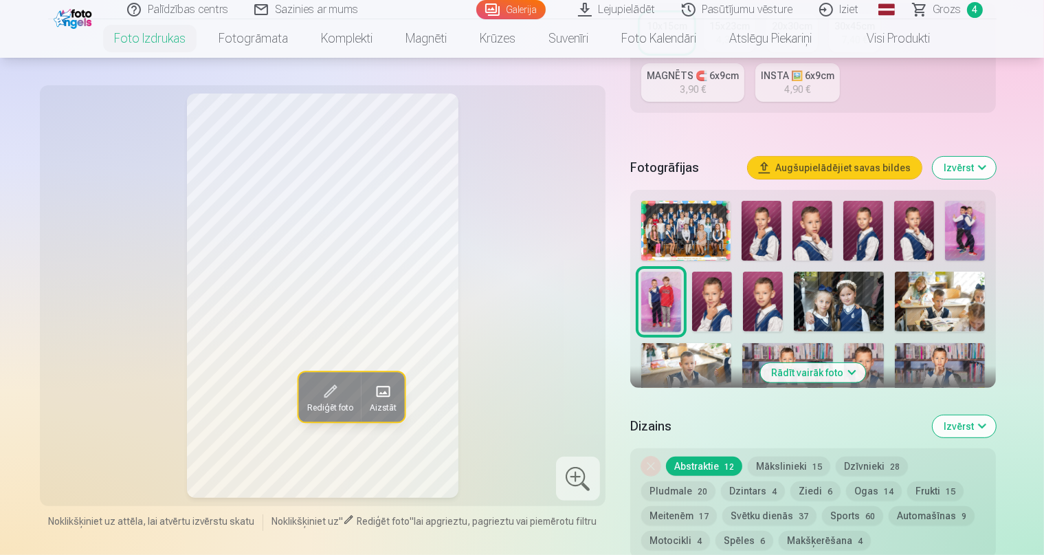
click at [742, 343] on img at bounding box center [787, 373] width 90 height 60
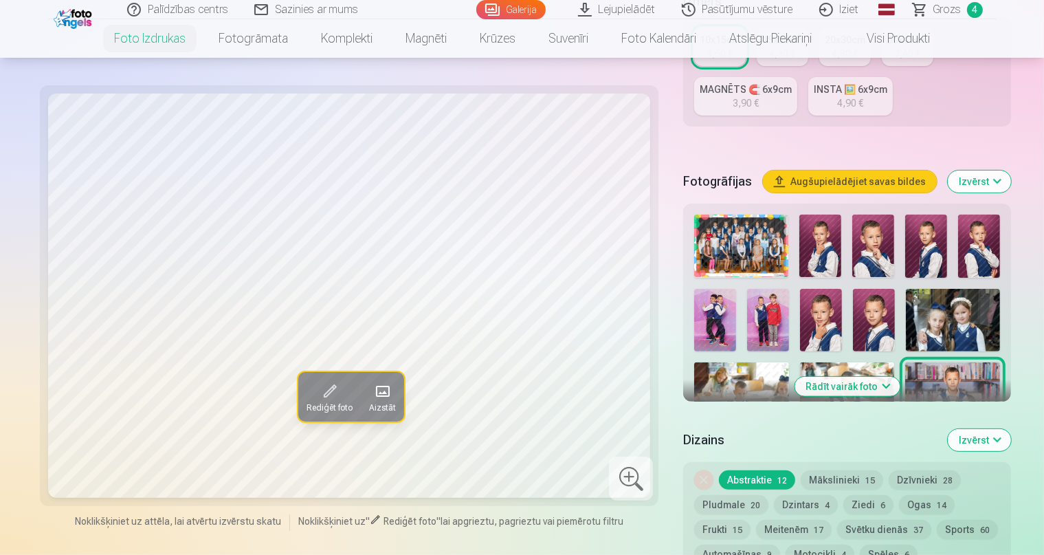
click at [736, 437] on img at bounding box center [715, 468] width 42 height 63
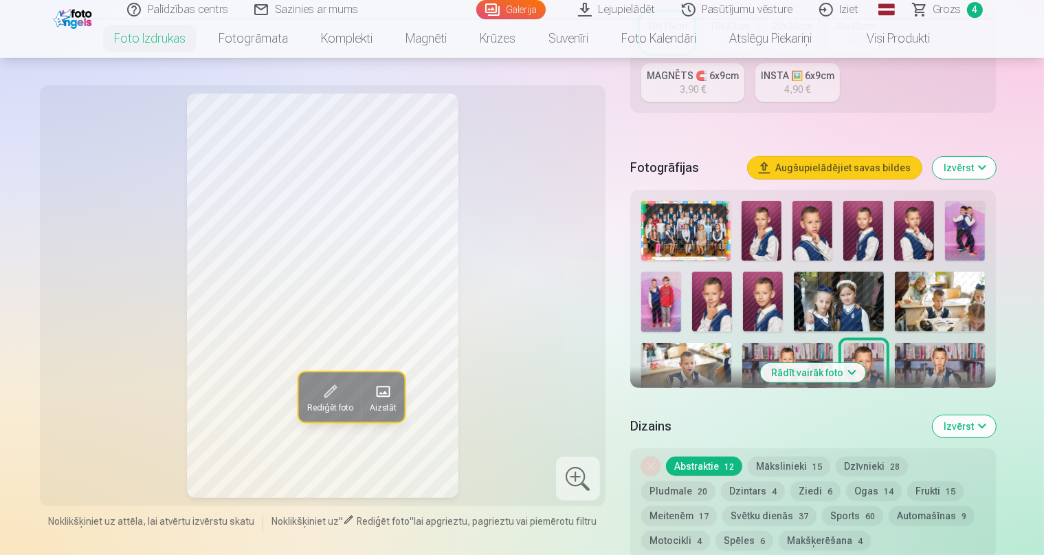
click at [895, 343] on img at bounding box center [940, 373] width 90 height 60
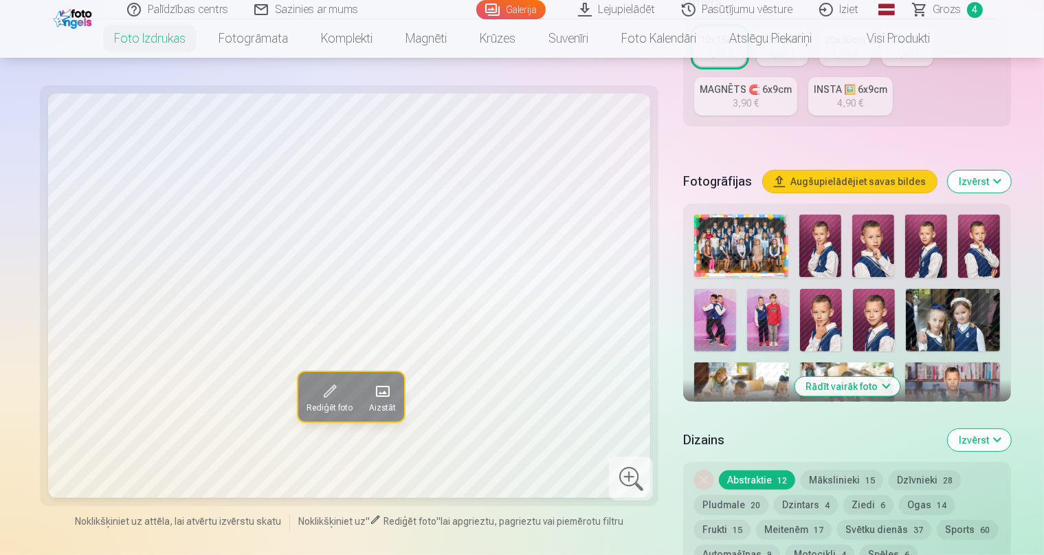
click at [917, 437] on img at bounding box center [900, 468] width 94 height 63
click at [1000, 437] on img at bounding box center [979, 468] width 42 height 63
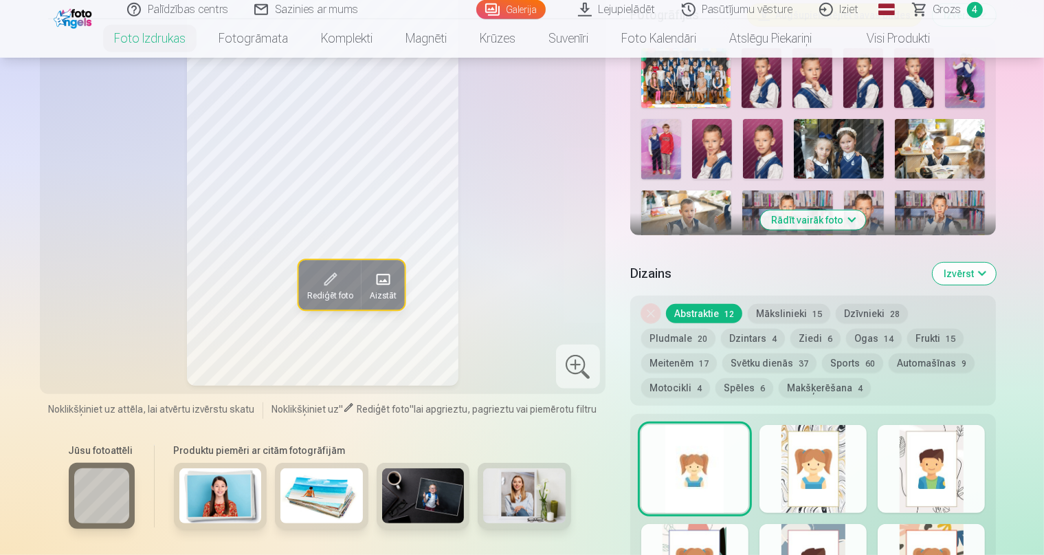
scroll to position [520, 0]
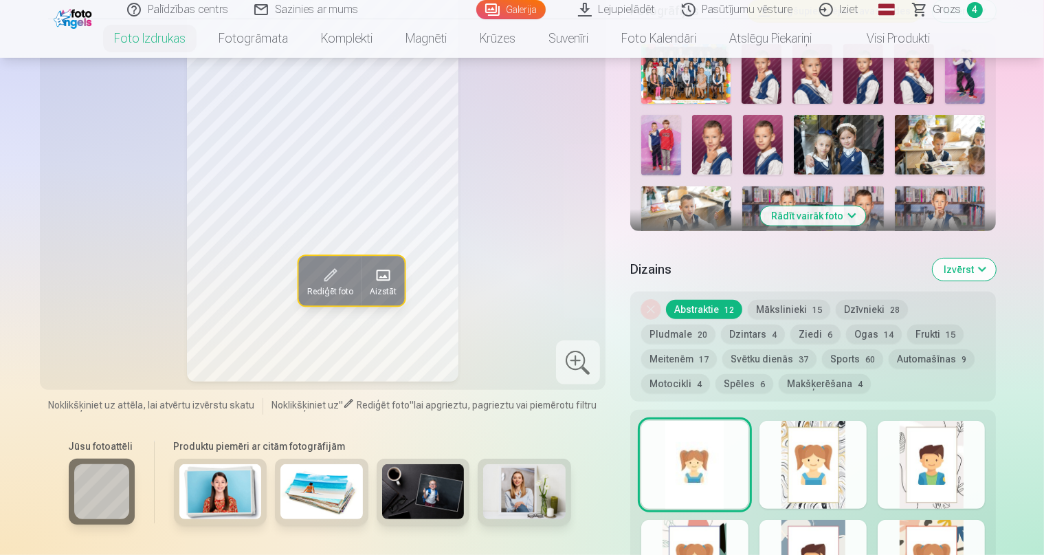
click at [866, 206] on button "Rādīt vairāk foto" at bounding box center [813, 215] width 105 height 19
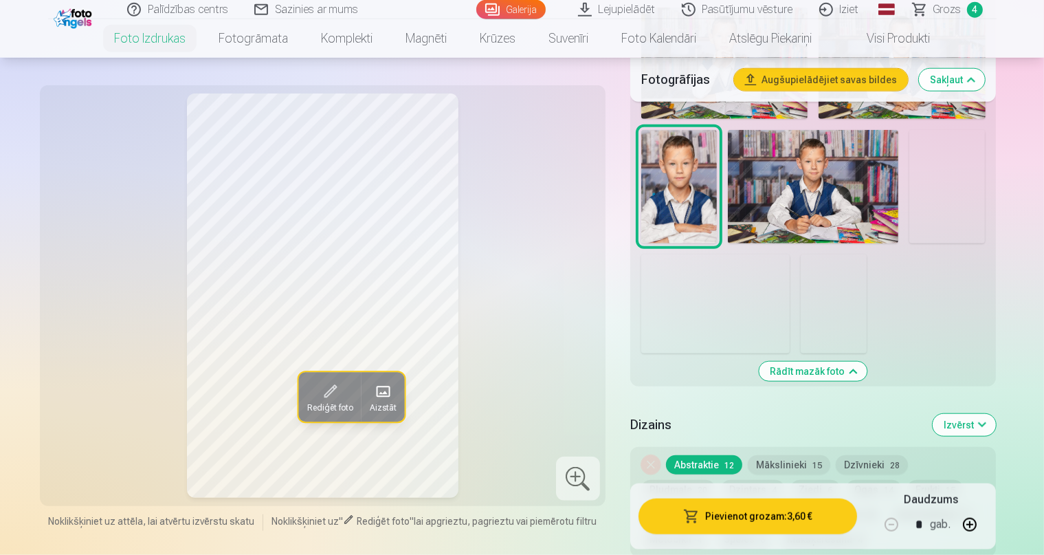
scroll to position [1246, 0]
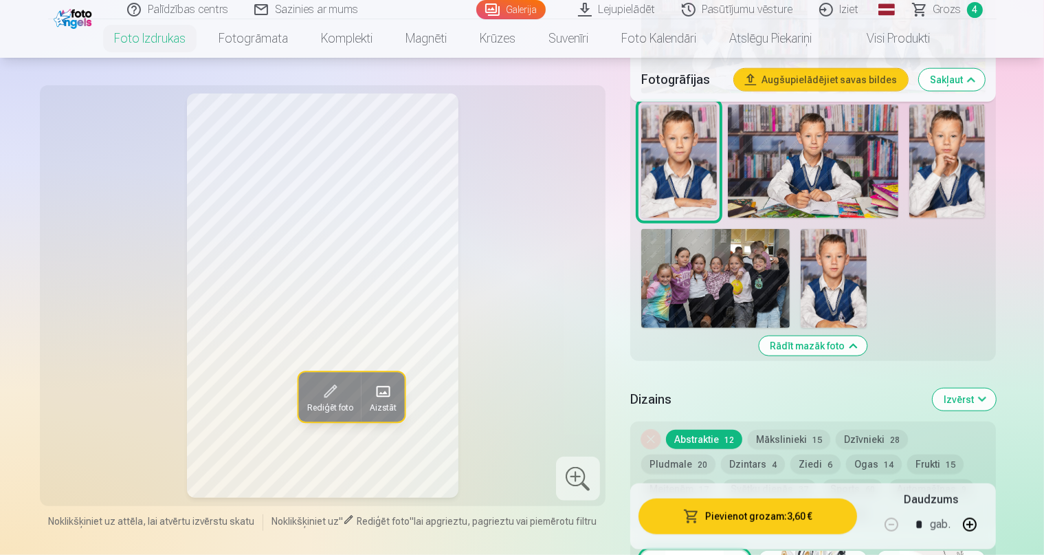
click at [837, 328] on img at bounding box center [834, 278] width 66 height 99
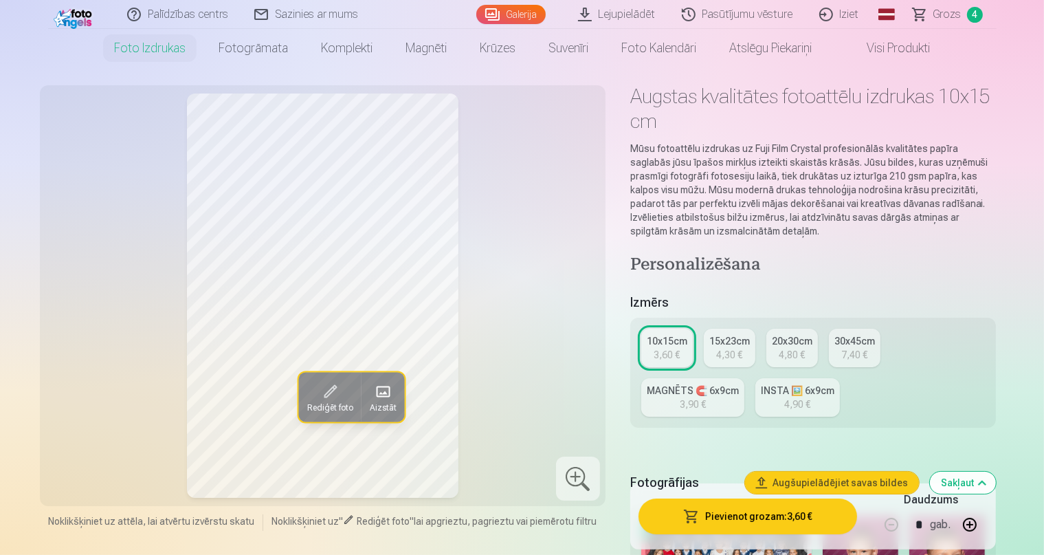
scroll to position [0, 0]
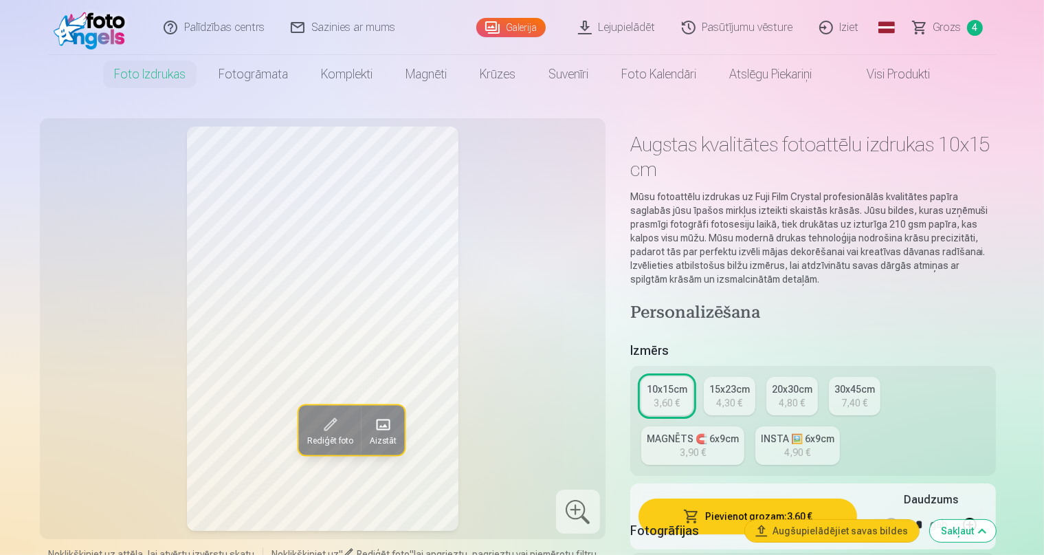
click at [944, 26] on span "Grozs" at bounding box center [948, 27] width 28 height 16
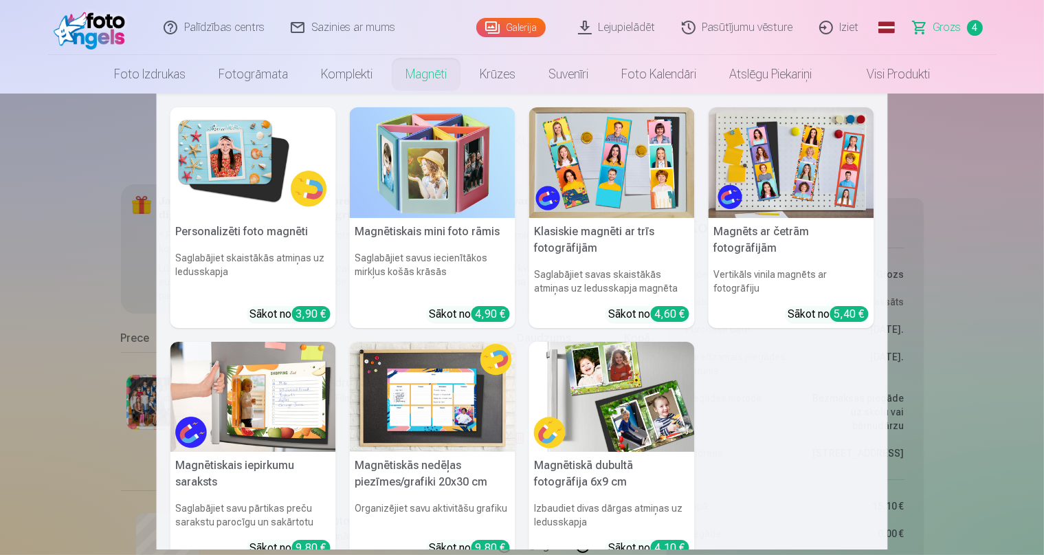
click at [428, 80] on link "Magnēti" at bounding box center [426, 74] width 74 height 38
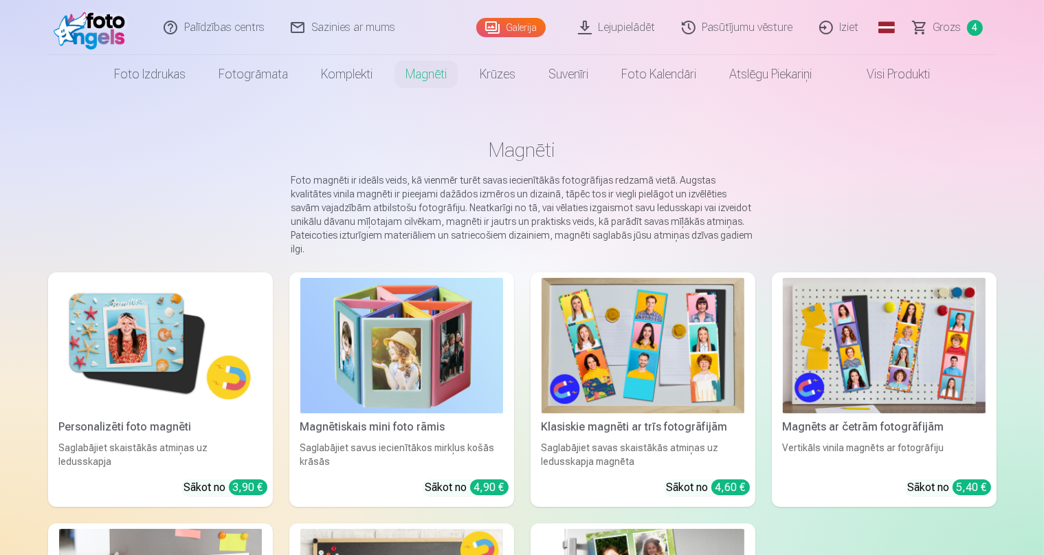
click at [142, 384] on img at bounding box center [160, 345] width 203 height 135
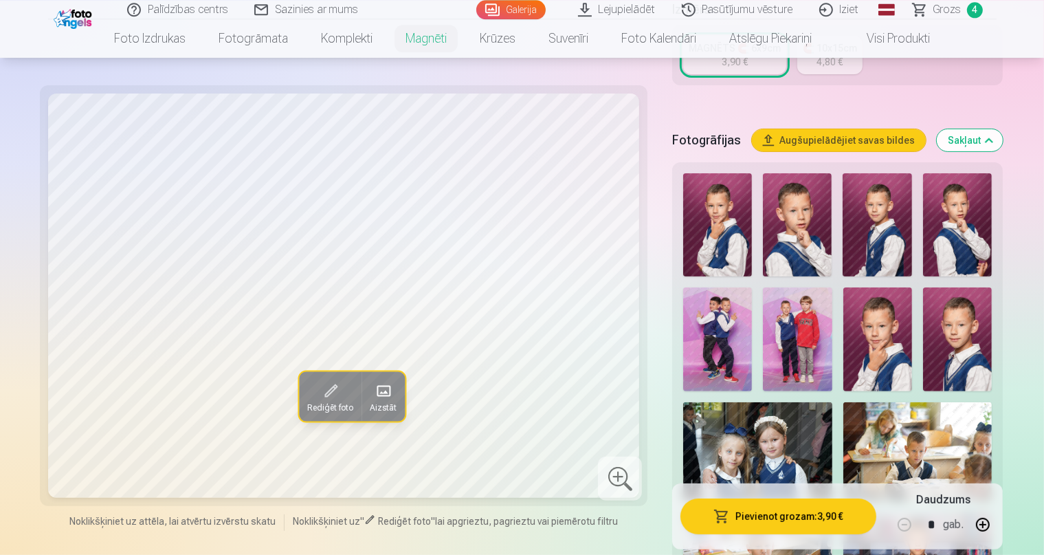
scroll to position [327, 0]
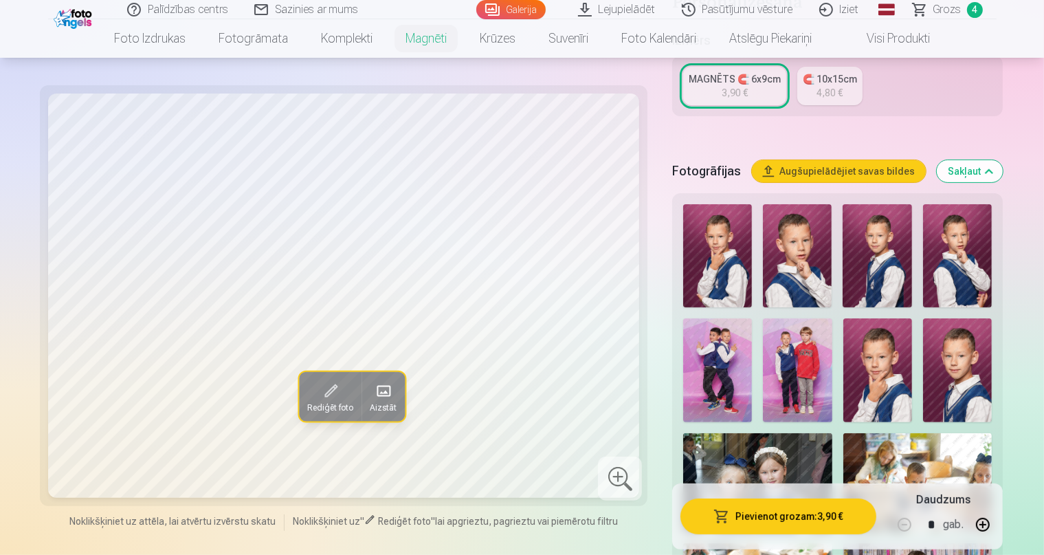
click at [923, 318] on img at bounding box center [957, 369] width 69 height 103
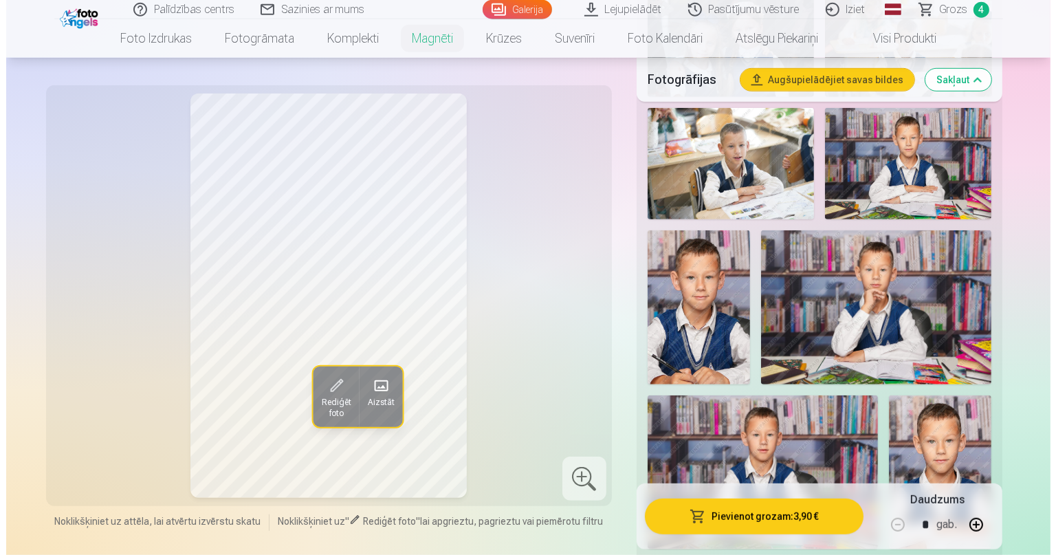
scroll to position [798, 0]
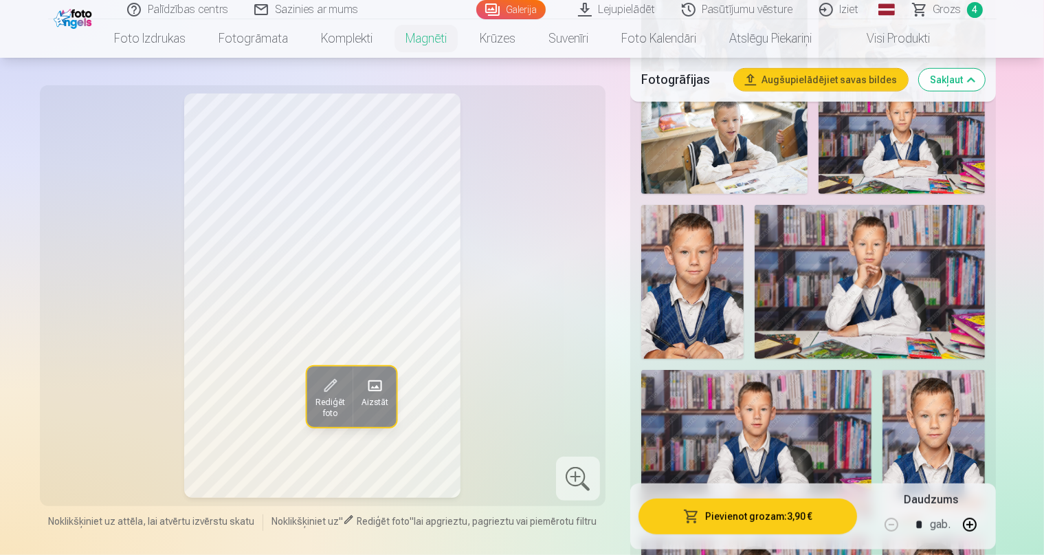
click at [828, 521] on button "Pievienot grozam : 3,90 €" at bounding box center [748, 516] width 219 height 36
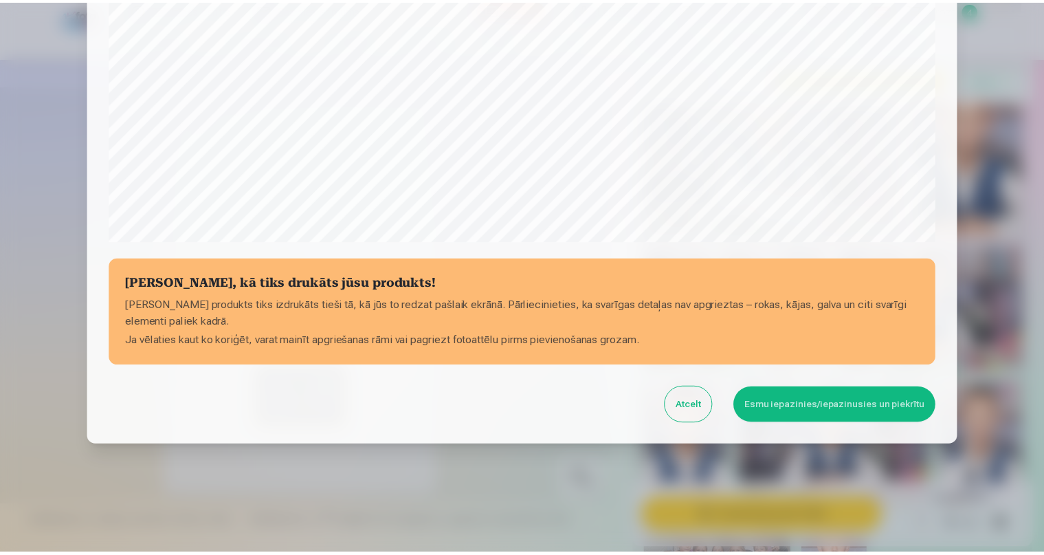
scroll to position [434, 0]
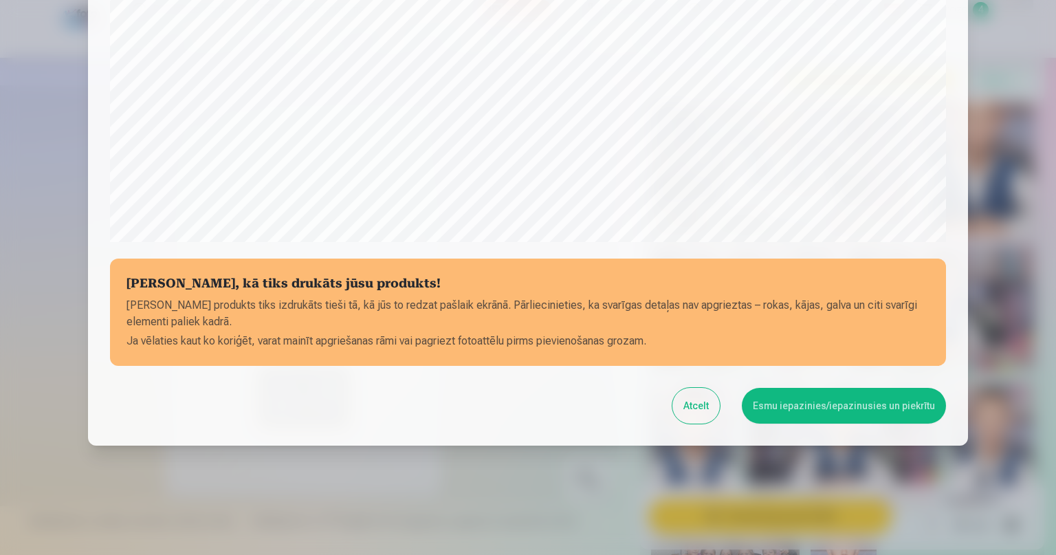
click at [851, 404] on button "Esmu iepazinies/iepazinusies un piekrītu" at bounding box center [844, 406] width 204 height 36
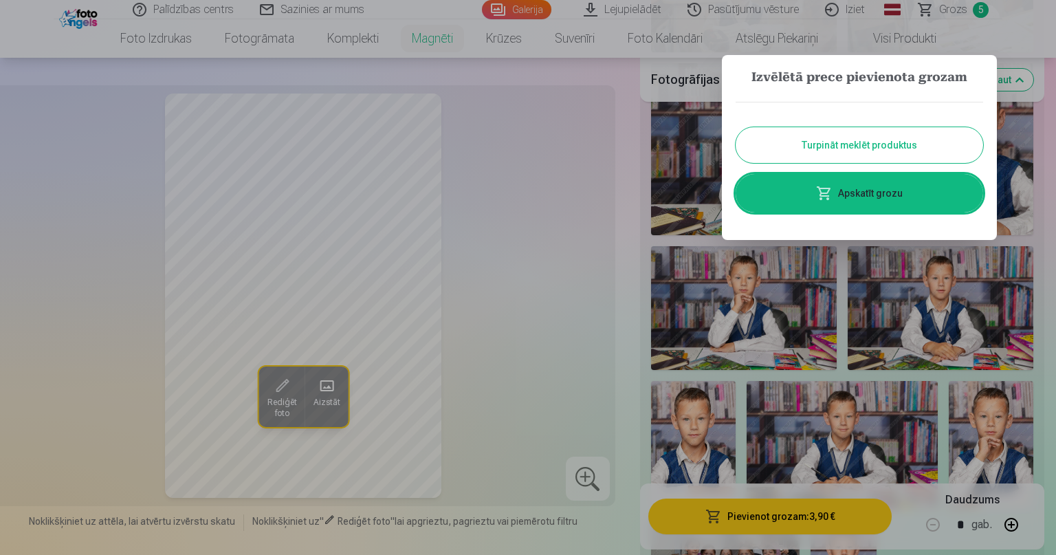
click at [789, 148] on button "Turpināt meklēt produktus" at bounding box center [859, 145] width 247 height 36
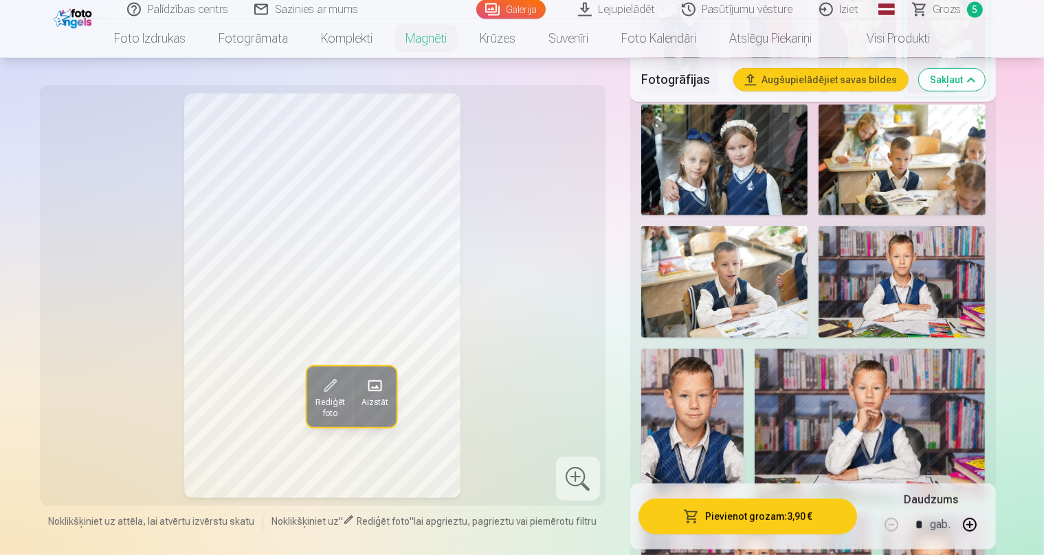
scroll to position [653, 0]
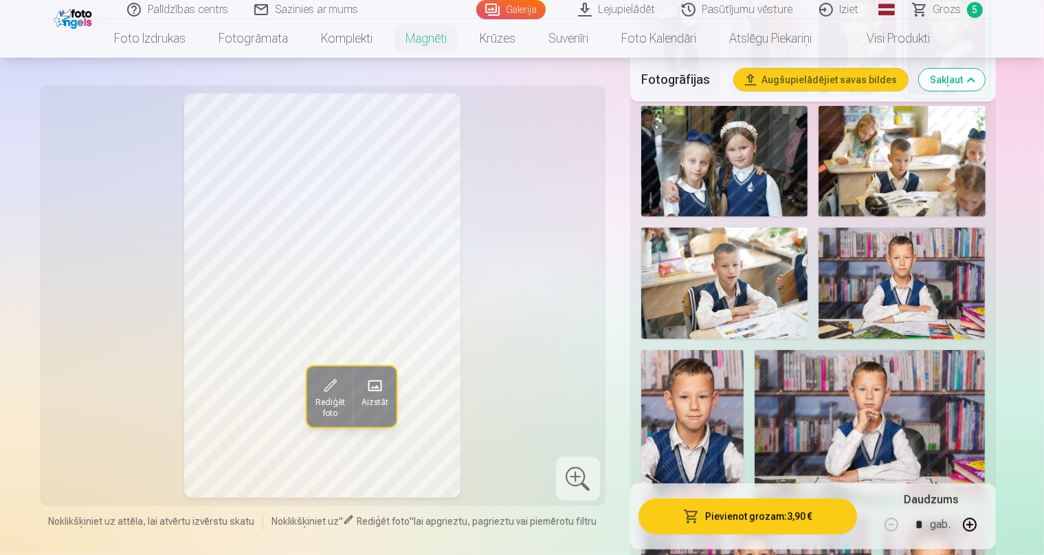
click at [744, 350] on img at bounding box center [692, 427] width 102 height 154
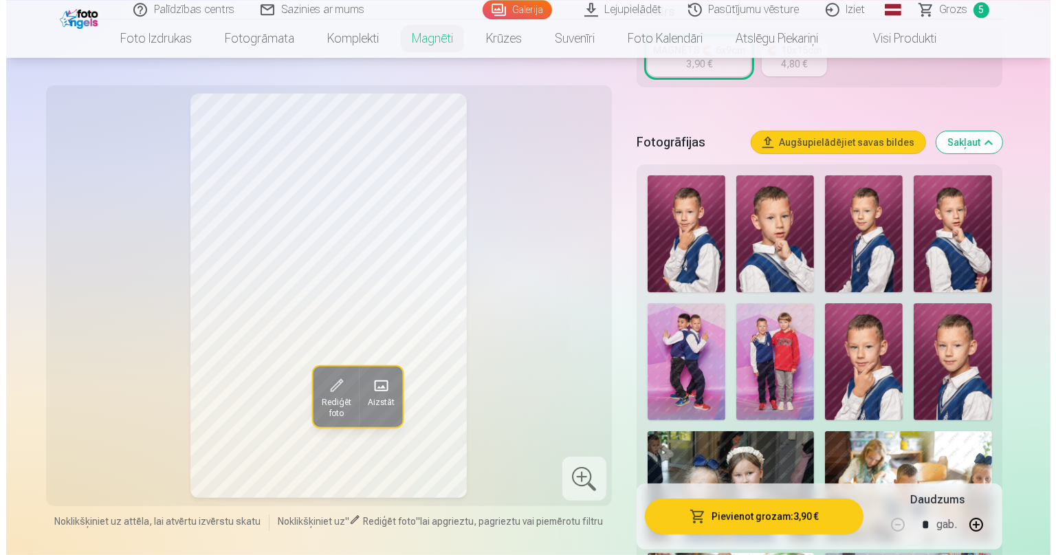
scroll to position [327, 0]
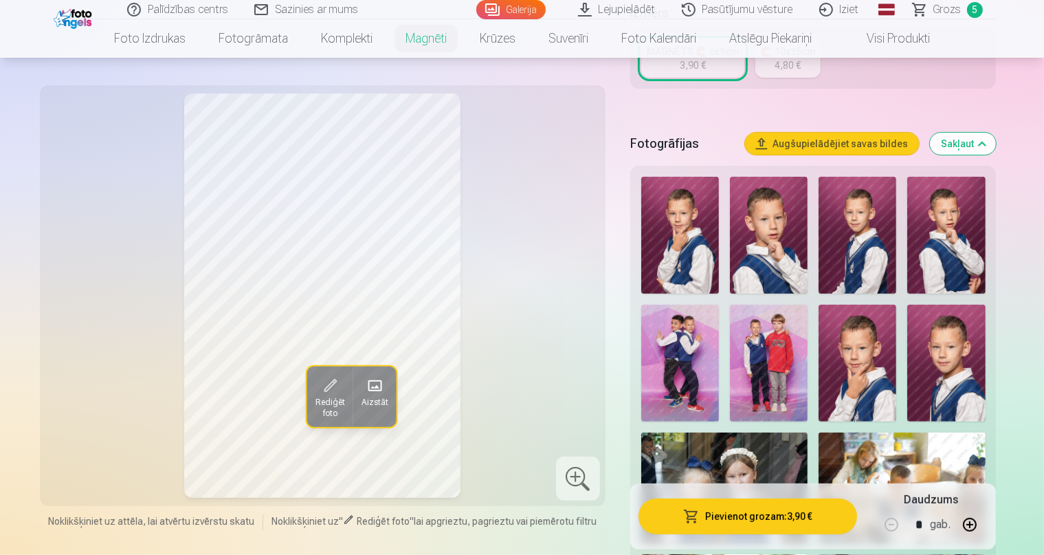
click at [857, 230] on img at bounding box center [858, 235] width 78 height 117
click at [780, 522] on button "Pievienot grozam : 3,90 €" at bounding box center [748, 516] width 219 height 36
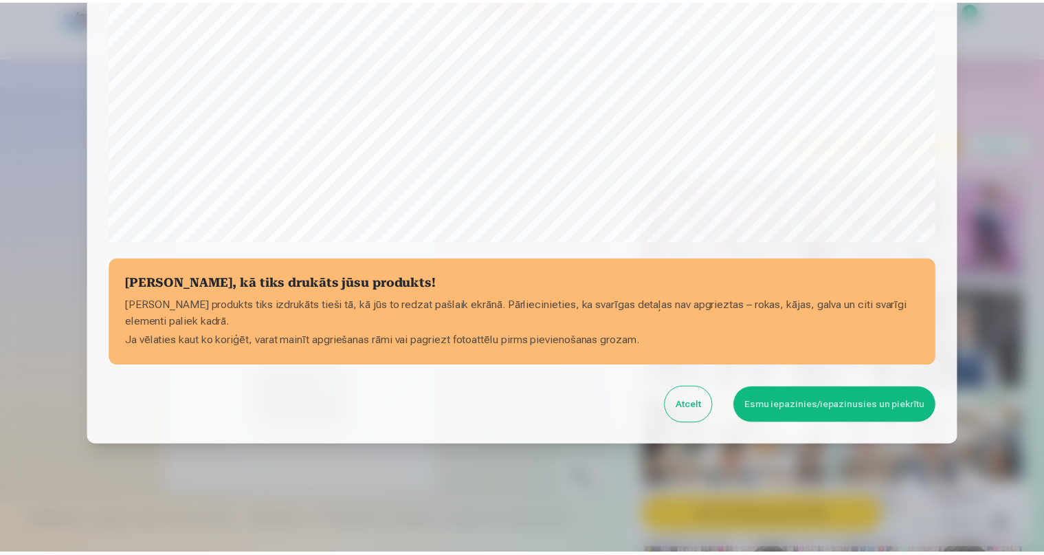
scroll to position [434, 0]
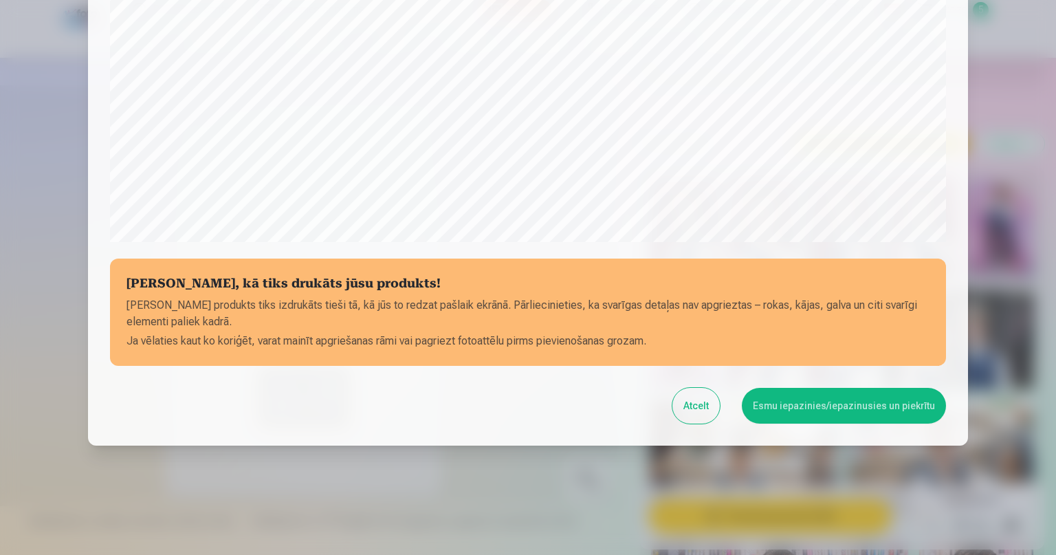
click at [882, 403] on button "Esmu iepazinies/iepazinusies un piekrītu" at bounding box center [844, 406] width 204 height 36
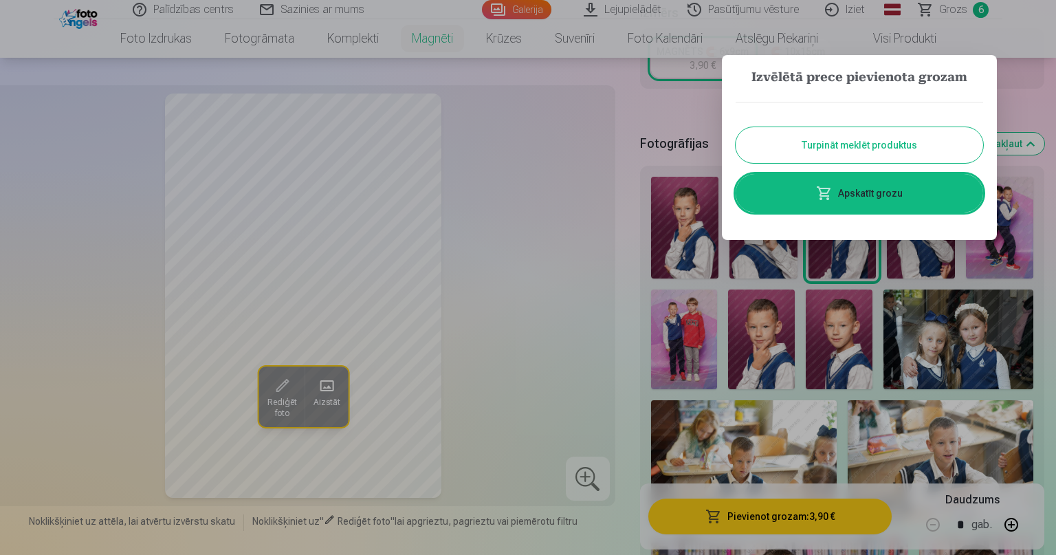
click at [911, 151] on button "Turpināt meklēt produktus" at bounding box center [859, 145] width 247 height 36
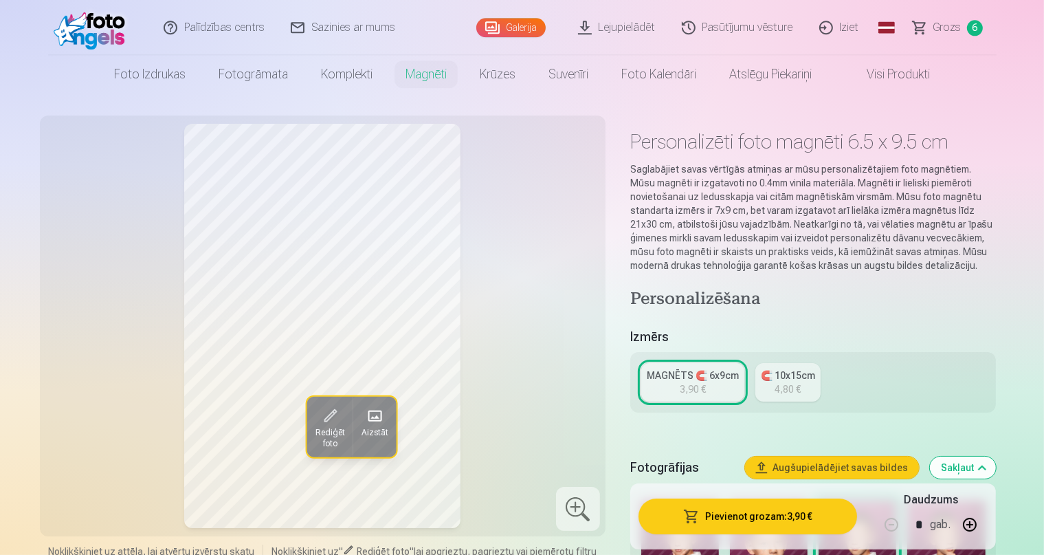
scroll to position [0, 0]
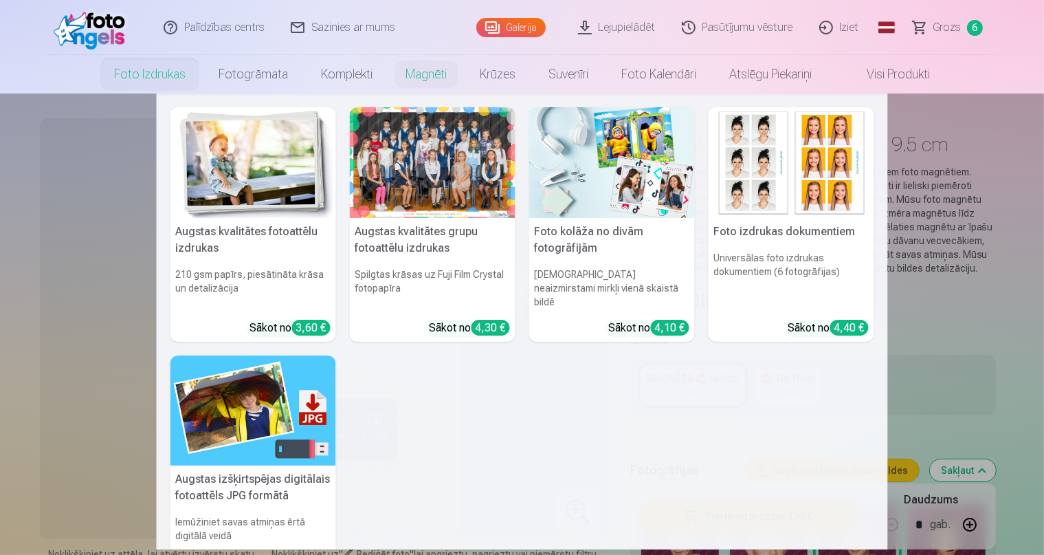
click at [774, 205] on img at bounding box center [792, 162] width 166 height 111
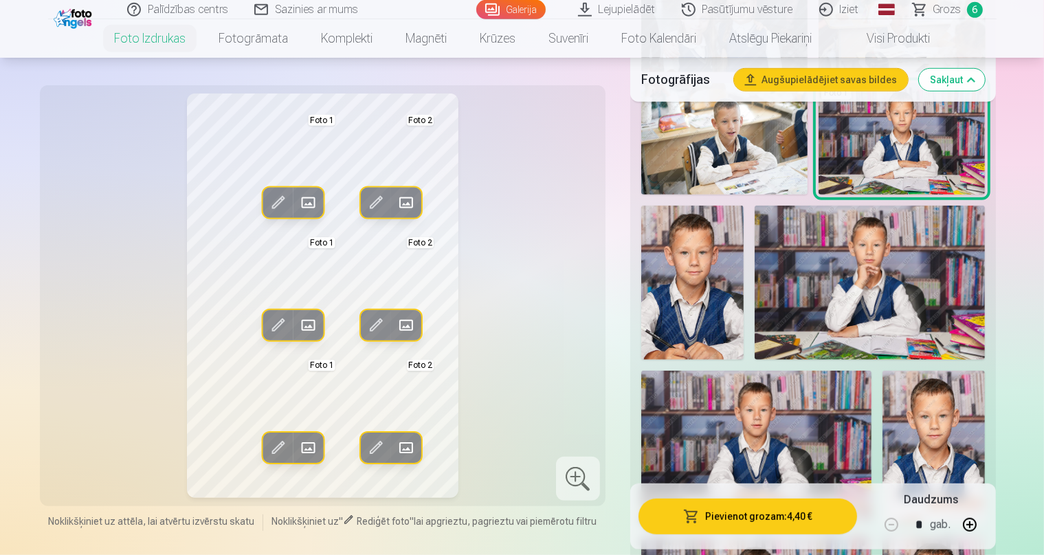
scroll to position [726, 0]
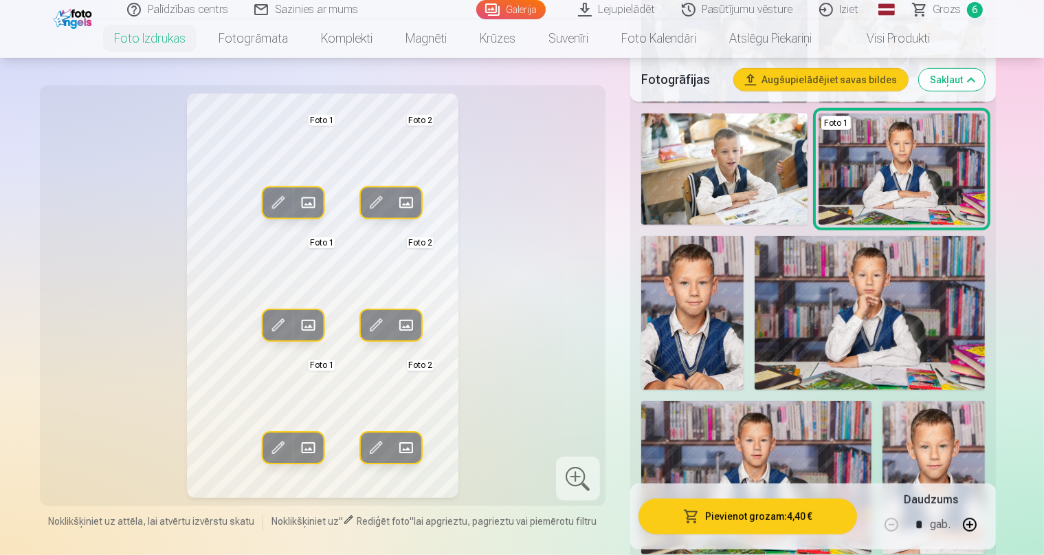
drag, startPoint x: 1052, startPoint y: 5, endPoint x: 950, endPoint y: 10, distance: 101.9
click at [950, 10] on span "Grozs" at bounding box center [948, 9] width 28 height 16
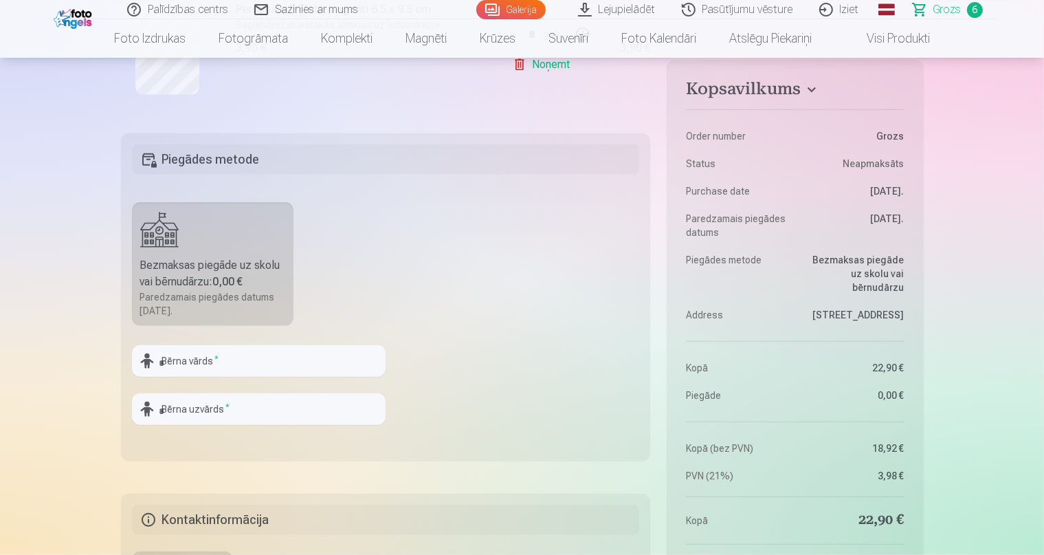
scroll to position [1089, 0]
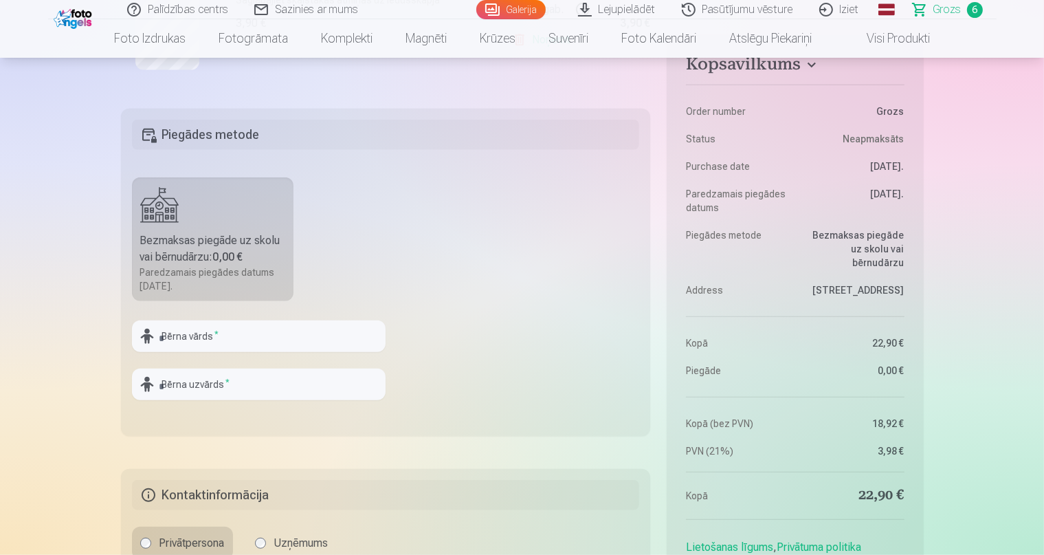
drag, startPoint x: 1050, startPoint y: 547, endPoint x: 436, endPoint y: 351, distance: 645.3
click at [246, 333] on input "text" at bounding box center [259, 336] width 254 height 32
type input "*******"
click at [176, 393] on input "text" at bounding box center [259, 384] width 254 height 32
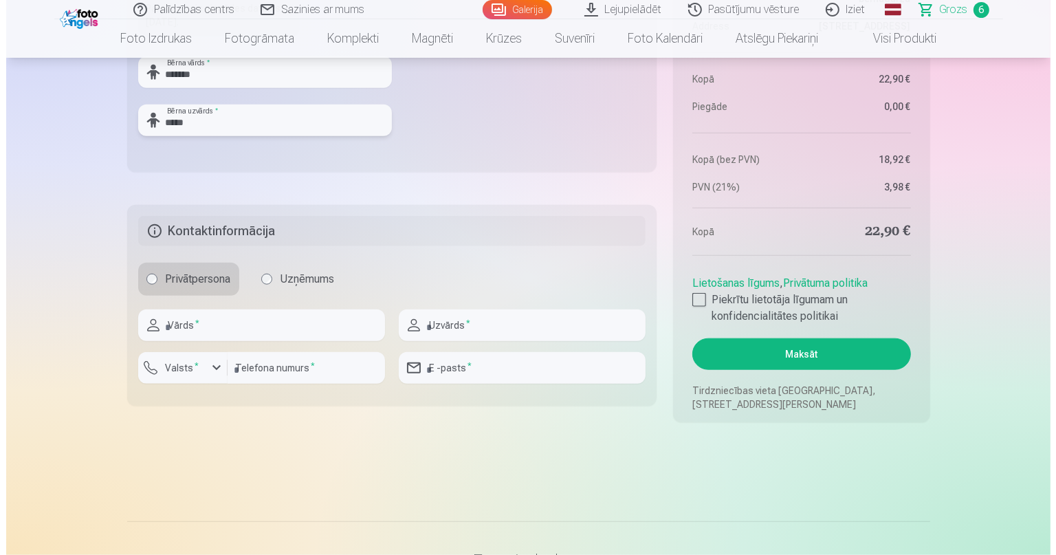
scroll to position [1379, 0]
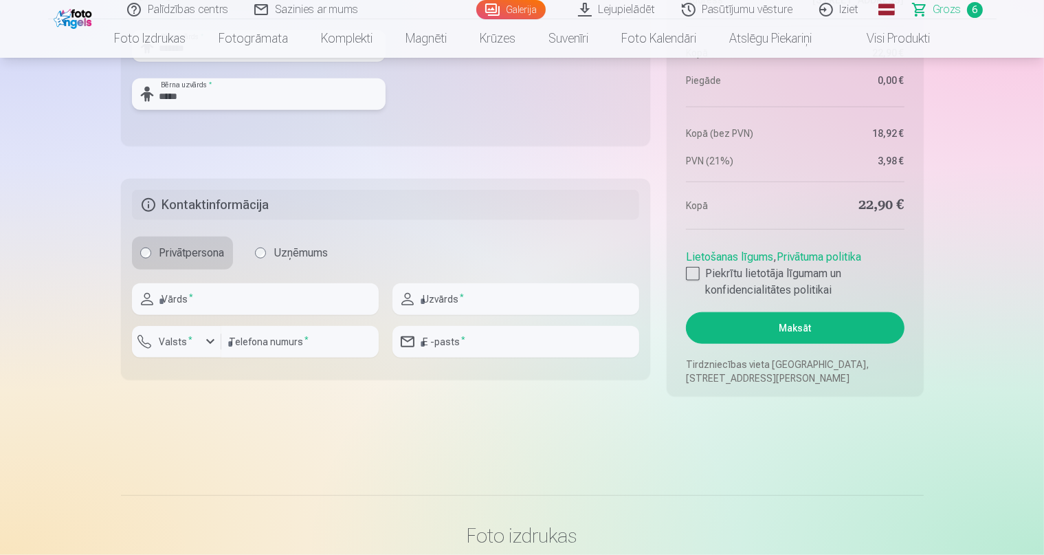
drag, startPoint x: 1052, startPoint y: 547, endPoint x: 430, endPoint y: 409, distance: 637.3
type input "*****"
click at [283, 290] on input "text" at bounding box center [255, 299] width 247 height 32
type input "****"
click at [475, 302] on input "text" at bounding box center [516, 299] width 247 height 32
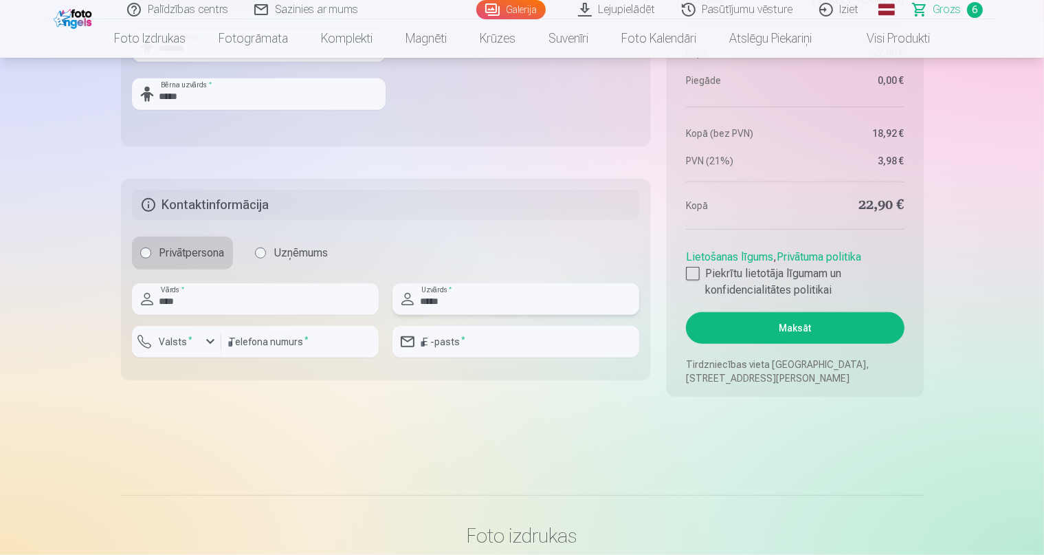
type input "*****"
click at [294, 350] on input "number" at bounding box center [299, 342] width 157 height 32
type input "**"
click at [434, 344] on input "email" at bounding box center [516, 342] width 247 height 32
type input "**********"
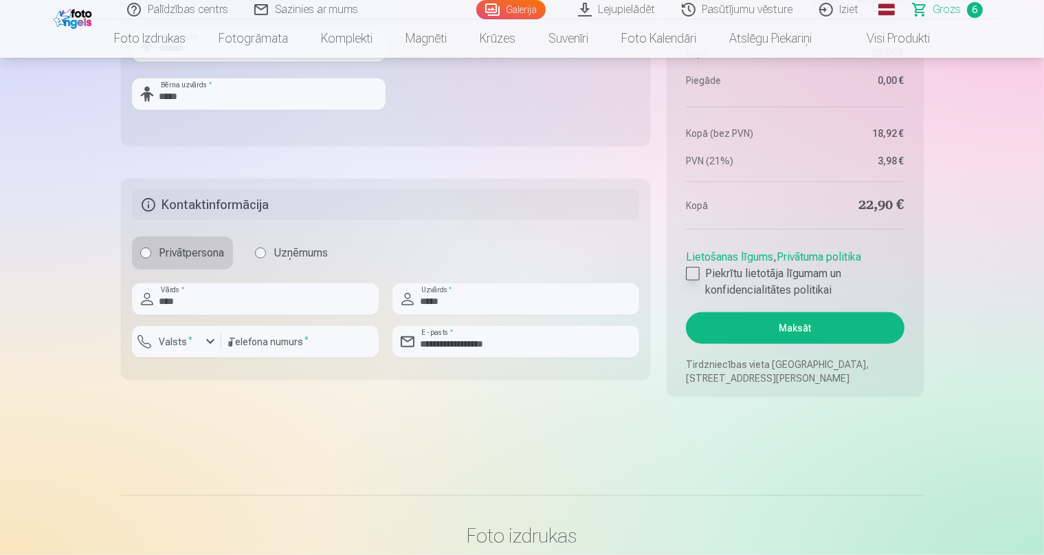
click at [690, 274] on div at bounding box center [693, 274] width 14 height 14
click at [802, 328] on button "Maksāt" at bounding box center [795, 328] width 218 height 32
click at [802, 329] on button "Maksāt" at bounding box center [795, 328] width 218 height 32
click at [207, 340] on div "button" at bounding box center [210, 341] width 16 height 16
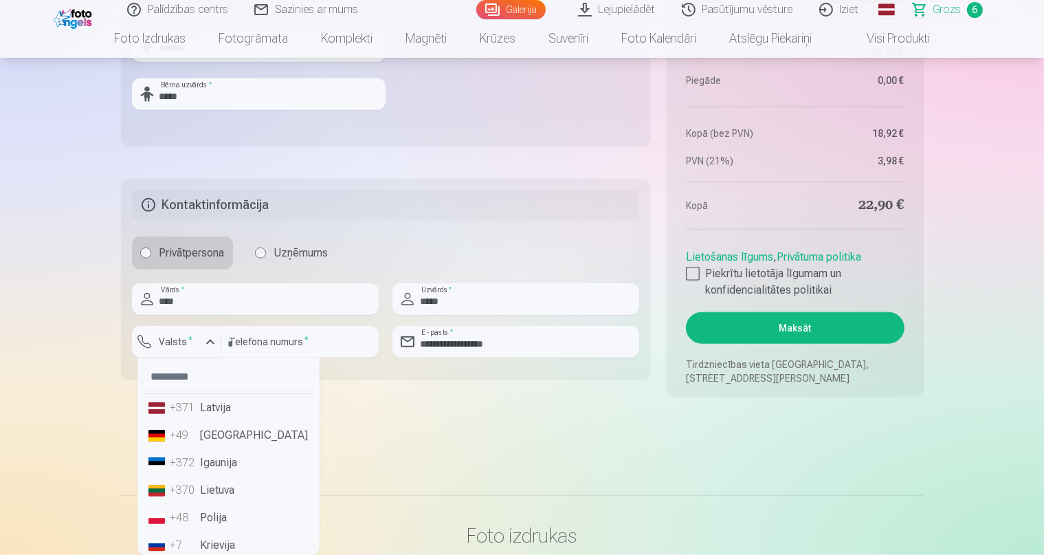
click at [215, 410] on li "+371 Latvija" at bounding box center [228, 407] width 171 height 27
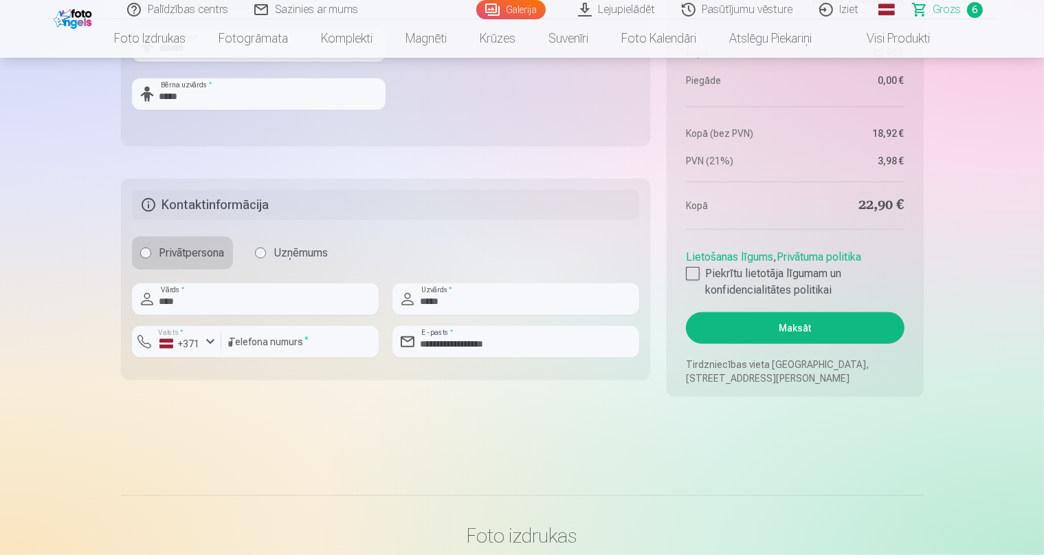
click at [758, 334] on button "Maksāt" at bounding box center [795, 328] width 218 height 32
click at [795, 335] on button "Maksāt" at bounding box center [795, 328] width 218 height 32
type input "*"
type input "********"
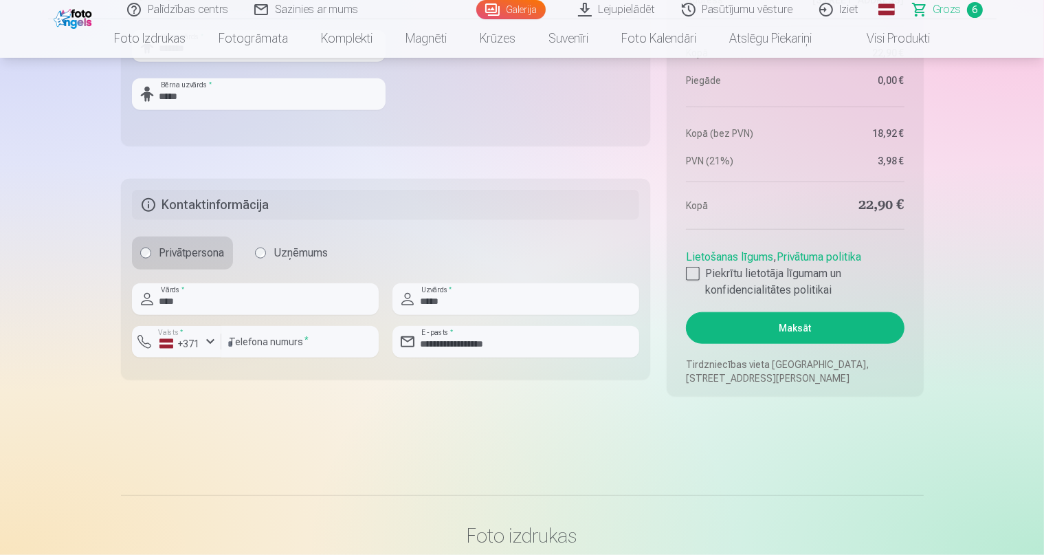
click at [832, 335] on button "Maksāt" at bounding box center [795, 328] width 218 height 32
